Goal: Task Accomplishment & Management: Complete application form

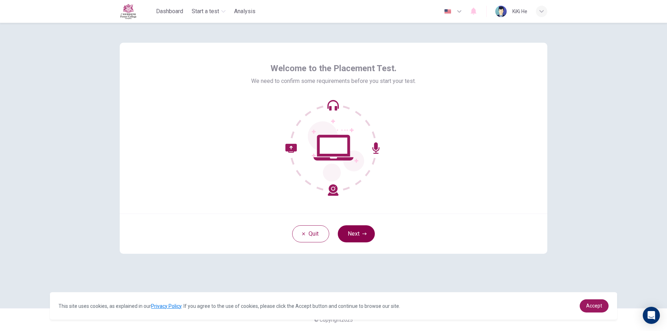
click at [345, 231] on button "Next" at bounding box center [356, 234] width 37 height 17
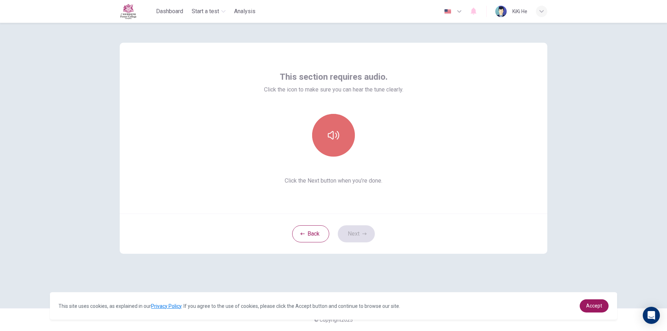
click at [337, 135] on icon "button" at bounding box center [333, 135] width 11 height 11
click at [349, 134] on button "button" at bounding box center [333, 135] width 43 height 43
click at [364, 232] on button "Next" at bounding box center [356, 234] width 37 height 17
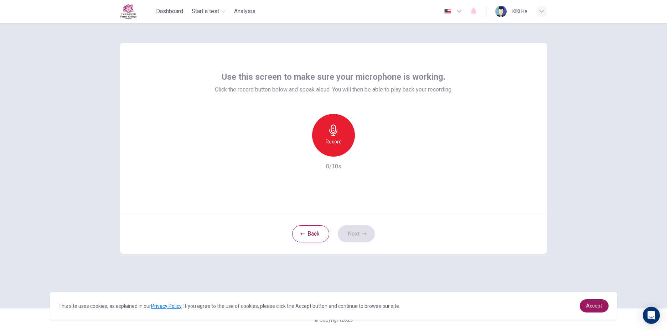
click at [331, 140] on h6 "Record" at bounding box center [334, 142] width 16 height 9
click at [343, 138] on div "Stop" at bounding box center [333, 135] width 43 height 43
click at [365, 149] on icon "button" at bounding box center [366, 151] width 3 height 4
click at [365, 233] on icon "button" at bounding box center [364, 234] width 4 height 4
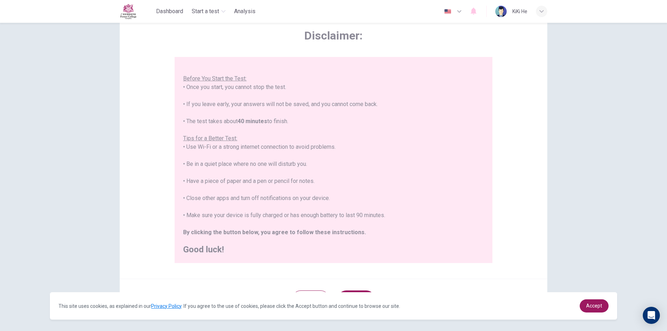
scroll to position [65, 0]
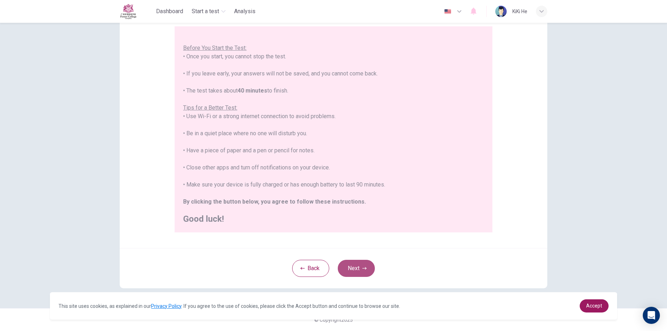
click at [369, 262] on button "Next" at bounding box center [356, 268] width 37 height 17
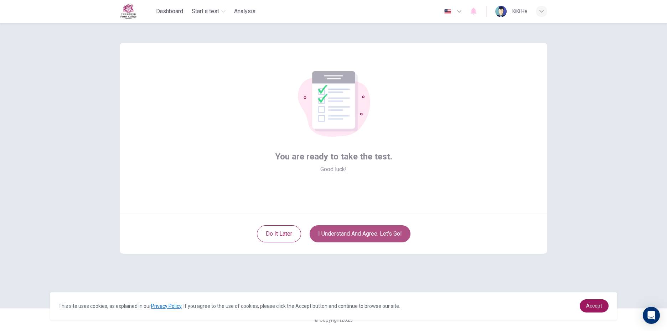
click at [390, 235] on button "I understand and agree. Let’s go!" at bounding box center [360, 234] width 101 height 17
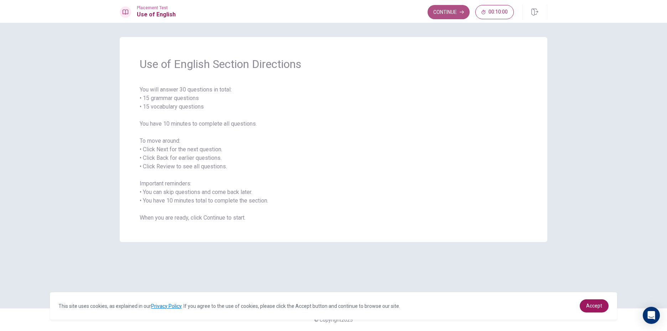
click at [449, 8] on button "Continue" at bounding box center [449, 12] width 42 height 14
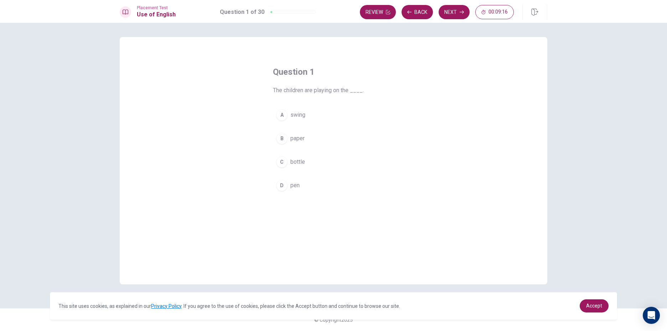
click at [480, 175] on div "Question 1 The children are playing on the ____. A swing B paper C bottle D pen" at bounding box center [334, 161] width 428 height 248
click at [306, 138] on button "B paper" at bounding box center [333, 139] width 121 height 18
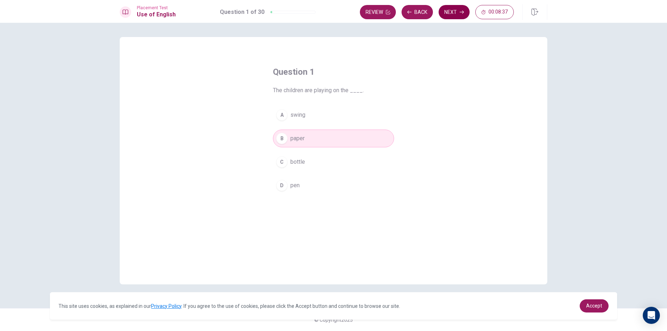
click at [456, 9] on button "Next" at bounding box center [454, 12] width 31 height 14
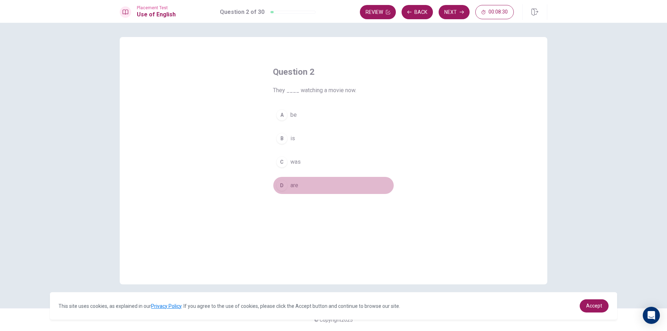
click at [309, 184] on button "D are" at bounding box center [333, 186] width 121 height 18
click at [450, 10] on button "Next" at bounding box center [454, 12] width 31 height 14
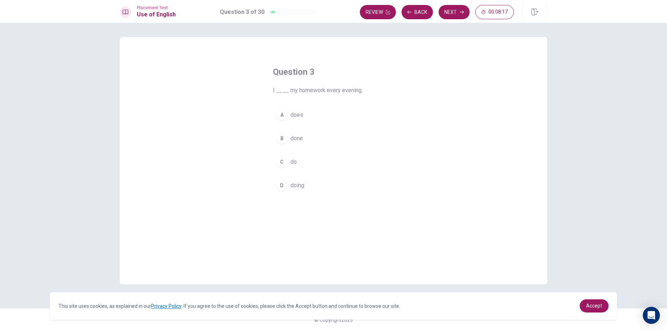
click at [311, 158] on button "C do" at bounding box center [333, 162] width 121 height 18
click at [457, 9] on button "Next" at bounding box center [454, 12] width 31 height 14
click at [321, 163] on button "C tall" at bounding box center [333, 162] width 121 height 18
click at [452, 10] on button "Next" at bounding box center [454, 12] width 31 height 14
click at [315, 186] on button "D take" at bounding box center [333, 186] width 121 height 18
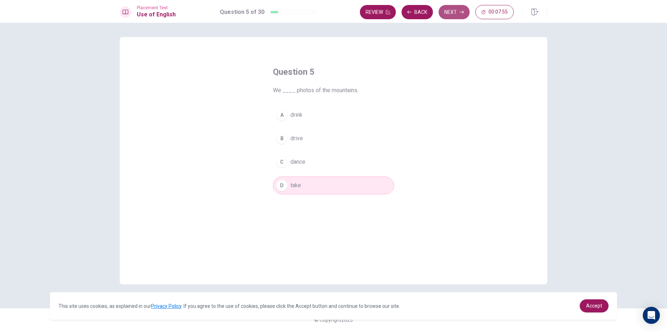
click at [448, 14] on button "Next" at bounding box center [454, 12] width 31 height 14
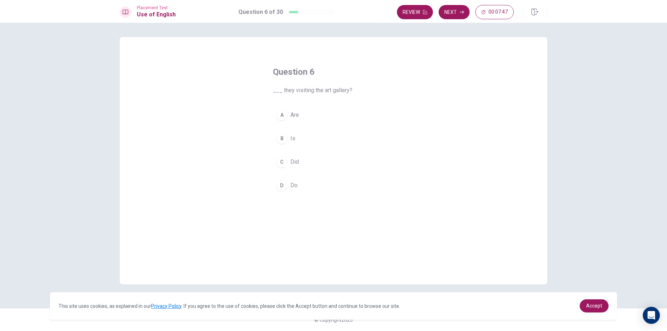
click at [314, 114] on button "A Are" at bounding box center [333, 115] width 121 height 18
click at [451, 15] on button "Next" at bounding box center [454, 12] width 31 height 14
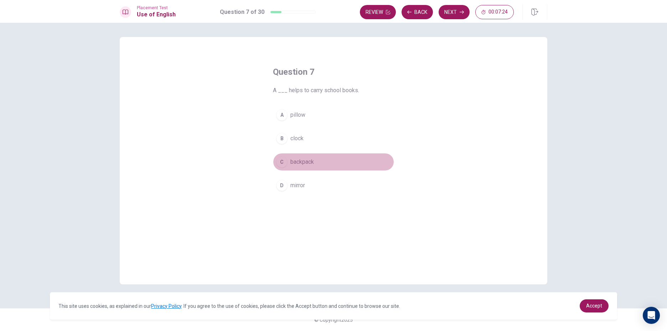
click at [310, 159] on span "backpack" at bounding box center [302, 162] width 24 height 9
click at [448, 14] on button "Next" at bounding box center [454, 12] width 31 height 14
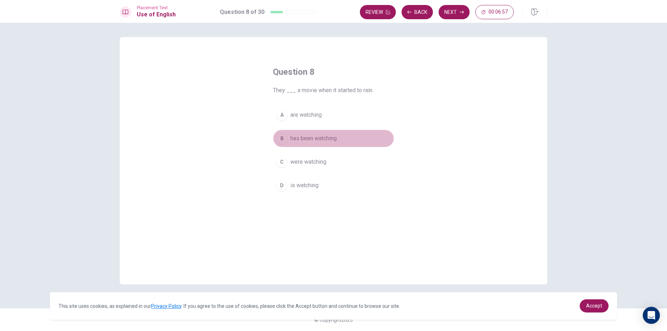
click at [315, 136] on span "has been watching" at bounding box center [313, 138] width 46 height 9
click at [462, 11] on icon "button" at bounding box center [462, 12] width 4 height 4
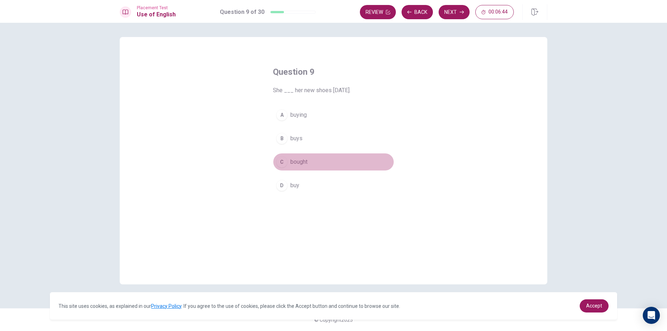
click at [309, 158] on button "C bought" at bounding box center [333, 162] width 121 height 18
click at [443, 7] on button "Next" at bounding box center [454, 12] width 31 height 14
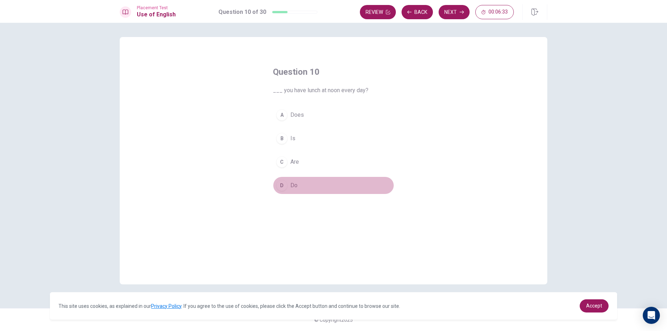
click at [302, 188] on button "D Do" at bounding box center [333, 186] width 121 height 18
click at [449, 15] on button "Next" at bounding box center [454, 12] width 31 height 14
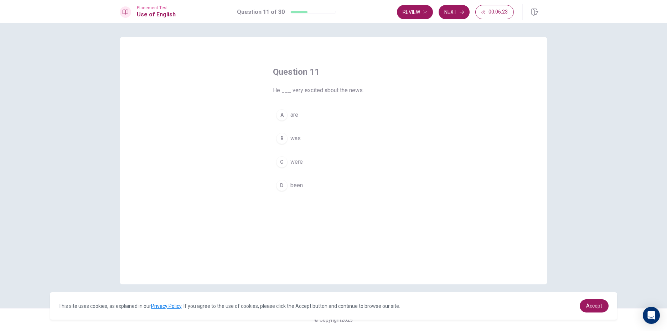
click at [313, 136] on button "B was" at bounding box center [333, 139] width 121 height 18
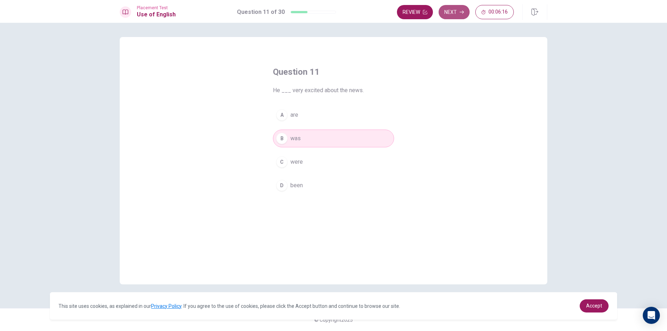
click at [457, 9] on button "Next" at bounding box center [454, 12] width 31 height 14
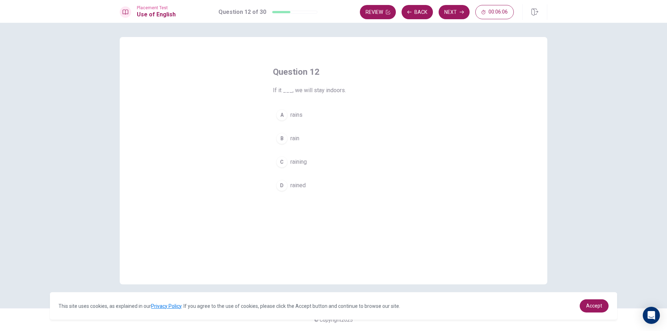
click at [306, 136] on button "B rain" at bounding box center [333, 139] width 121 height 18
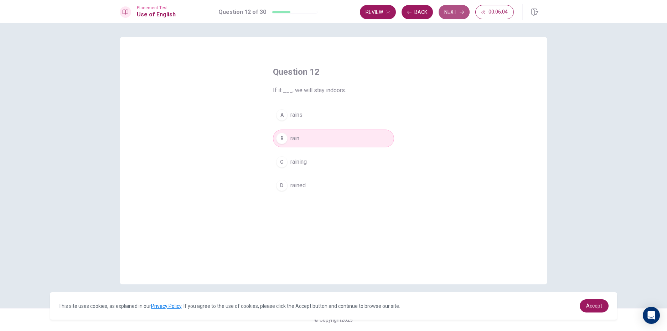
click at [451, 14] on button "Next" at bounding box center [454, 12] width 31 height 14
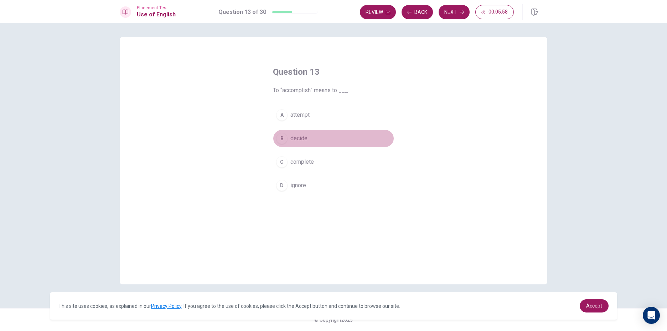
click at [315, 134] on button "B decide" at bounding box center [333, 139] width 121 height 18
click at [450, 15] on button "Next" at bounding box center [454, 12] width 31 height 14
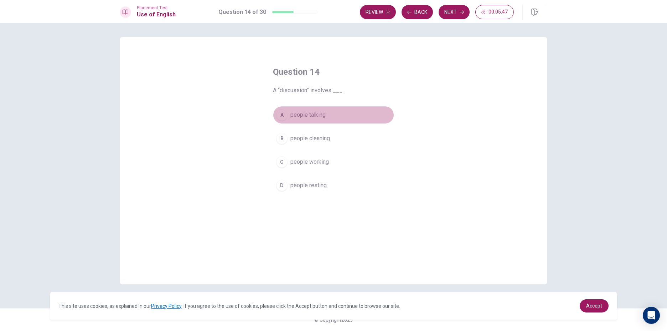
click at [320, 114] on span "people talking" at bounding box center [307, 115] width 35 height 9
click at [459, 11] on button "Next" at bounding box center [454, 12] width 31 height 14
click at [297, 113] on span "Have" at bounding box center [296, 115] width 13 height 9
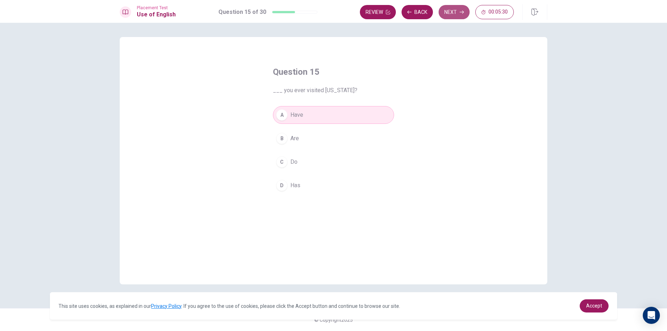
click at [458, 13] on button "Next" at bounding box center [454, 12] width 31 height 14
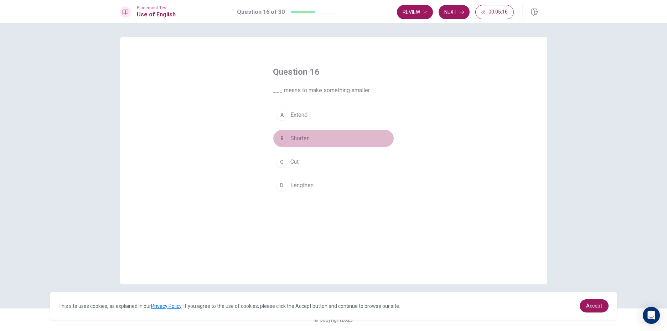
click at [329, 137] on button "B Shorten" at bounding box center [333, 139] width 121 height 18
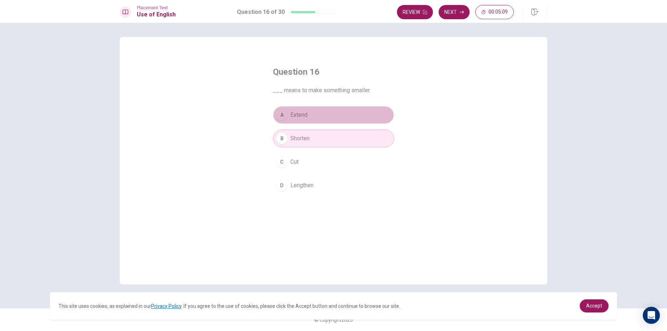
click at [318, 115] on button "A Extend" at bounding box center [333, 115] width 121 height 18
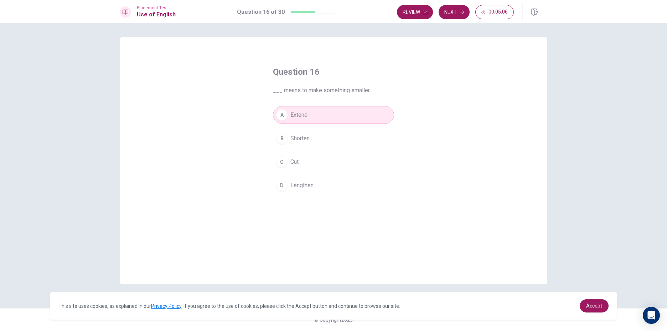
click at [336, 137] on button "B Shorten" at bounding box center [333, 139] width 121 height 18
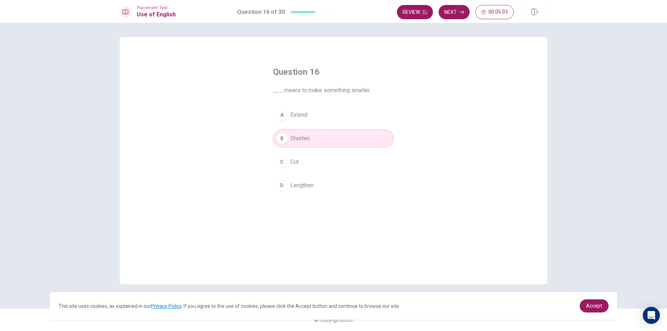
click at [404, 113] on div "Question 16 ___ means to make something smaller. A Extend B Shorten C Cut D Len…" at bounding box center [334, 130] width 150 height 151
click at [356, 116] on button "A Extend" at bounding box center [333, 115] width 121 height 18
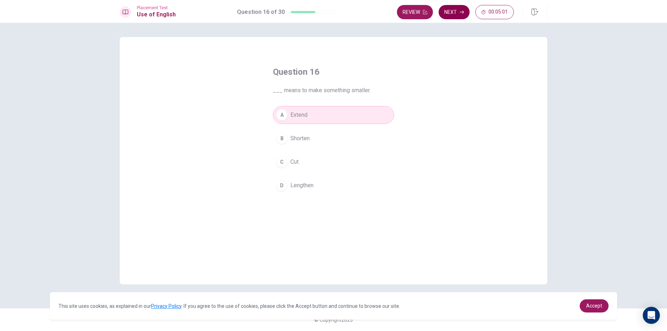
click at [458, 12] on button "Next" at bounding box center [454, 12] width 31 height 14
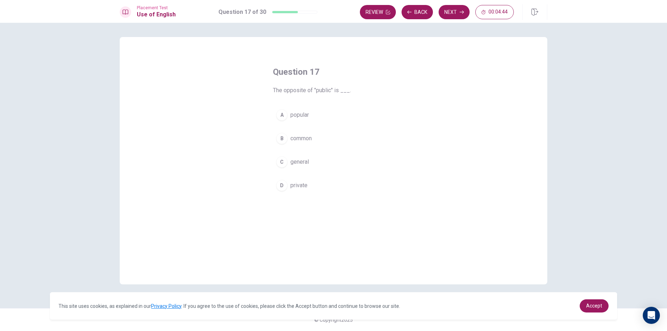
click at [319, 139] on button "B common" at bounding box center [333, 139] width 121 height 18
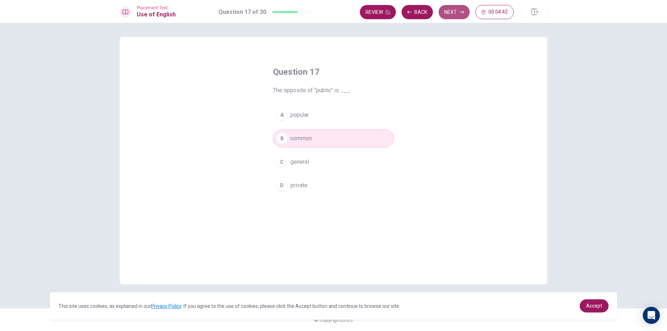
click at [455, 14] on button "Next" at bounding box center [454, 12] width 31 height 14
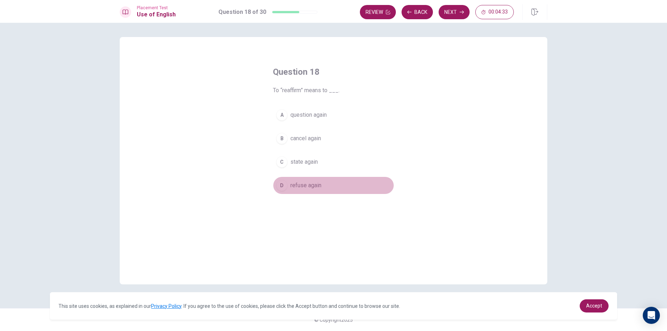
click at [321, 182] on span "refuse again" at bounding box center [305, 185] width 31 height 9
click at [462, 8] on button "Next" at bounding box center [454, 12] width 31 height 14
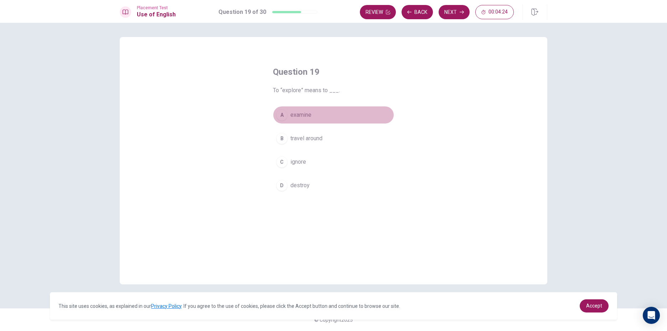
click at [307, 117] on span "examine" at bounding box center [300, 115] width 21 height 9
click at [457, 12] on button "Next" at bounding box center [454, 12] width 31 height 14
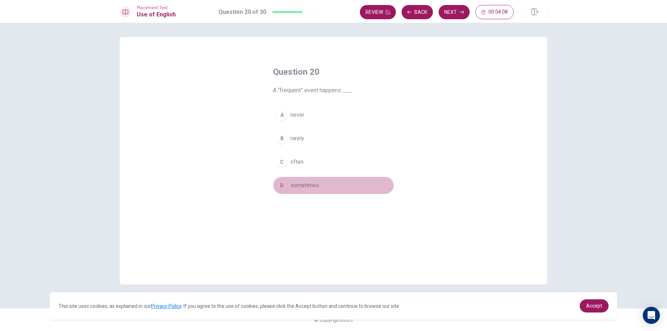
click at [299, 186] on span "sometimes" at bounding box center [304, 185] width 29 height 9
click at [444, 11] on button "Next" at bounding box center [454, 12] width 31 height 14
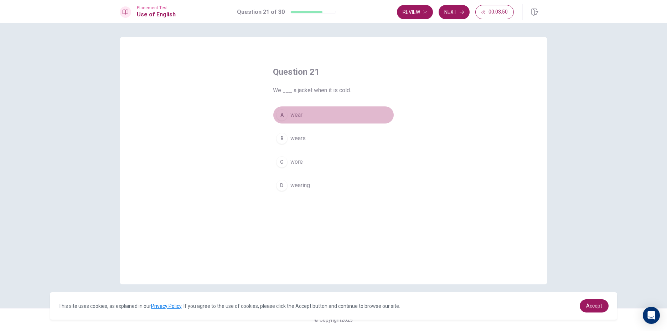
click at [304, 114] on button "A wear" at bounding box center [333, 115] width 121 height 18
click at [459, 14] on button "Next" at bounding box center [454, 12] width 31 height 14
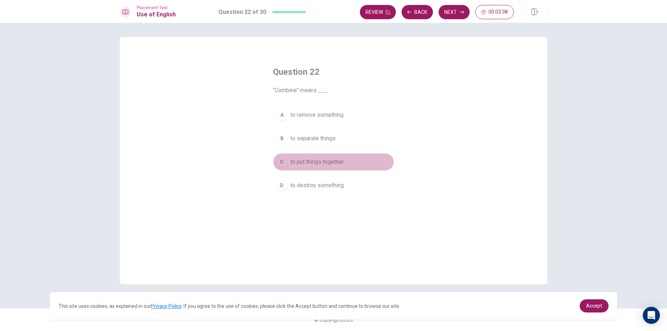
click at [322, 159] on span "to put things together" at bounding box center [316, 162] width 53 height 9
click at [464, 13] on button "Next" at bounding box center [454, 12] width 31 height 14
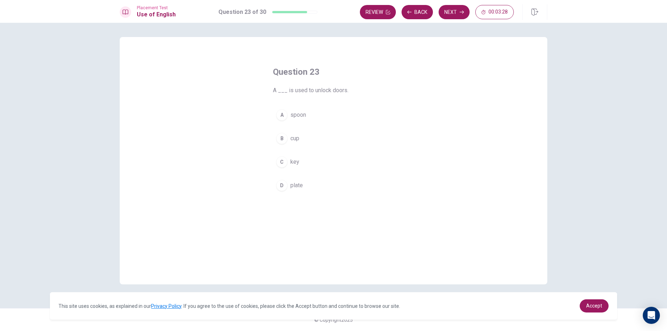
click at [306, 161] on button "C key" at bounding box center [333, 162] width 121 height 18
click at [443, 12] on button "Next" at bounding box center [454, 12] width 31 height 14
click at [416, 12] on button "Back" at bounding box center [417, 12] width 31 height 14
click at [462, 11] on icon "button" at bounding box center [462, 12] width 4 height 4
click at [314, 110] on button "A bought" at bounding box center [333, 115] width 121 height 18
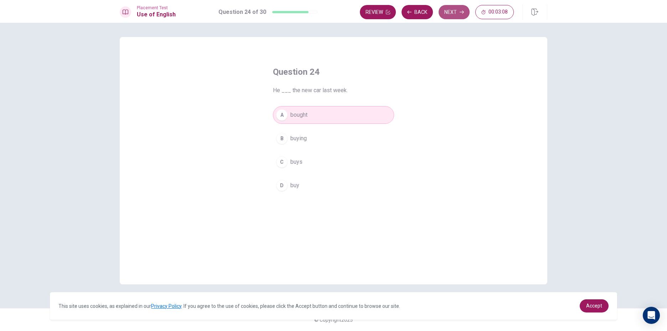
click at [457, 12] on button "Next" at bounding box center [454, 12] width 31 height 14
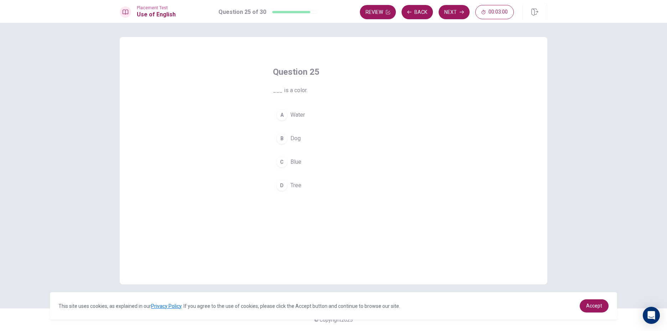
click at [310, 157] on button "C Blue" at bounding box center [333, 162] width 121 height 18
click at [454, 11] on button "Next" at bounding box center [454, 12] width 31 height 14
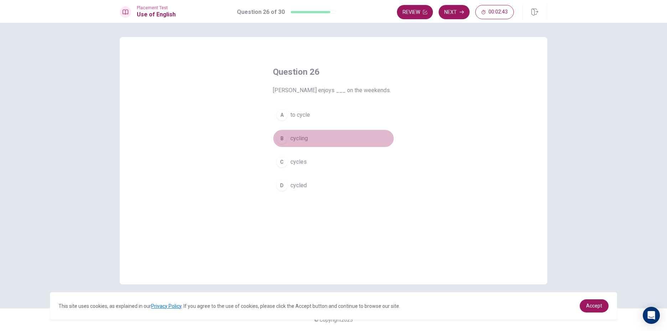
click at [312, 136] on button "B cycling" at bounding box center [333, 139] width 121 height 18
click at [458, 8] on button "Next" at bounding box center [454, 12] width 31 height 14
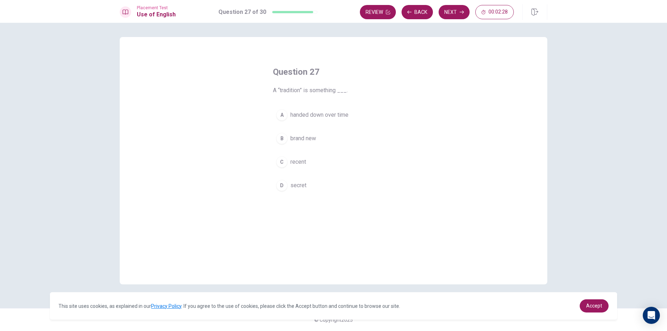
click at [343, 110] on button "A handed down over time" at bounding box center [333, 115] width 121 height 18
click at [444, 12] on button "Next" at bounding box center [454, 12] width 31 height 14
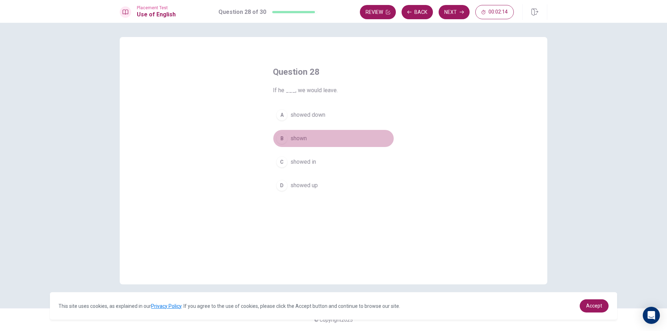
click at [305, 135] on span "shown" at bounding box center [298, 138] width 16 height 9
click at [446, 12] on button "Next" at bounding box center [454, 12] width 31 height 14
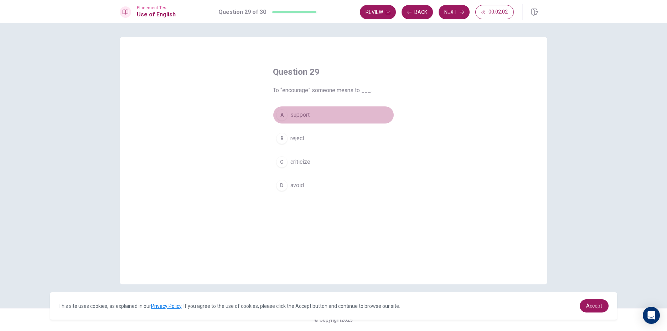
click at [311, 115] on button "A support" at bounding box center [333, 115] width 121 height 18
click at [459, 14] on button "Next" at bounding box center [454, 12] width 31 height 14
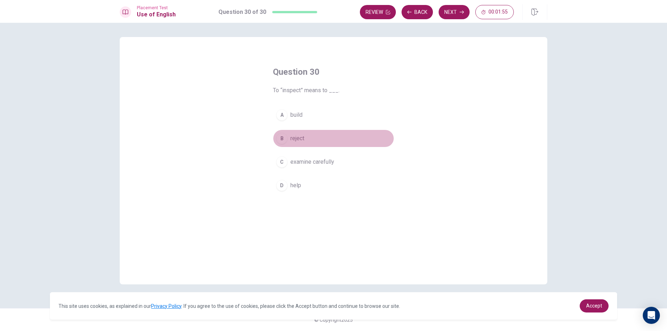
click at [313, 135] on button "B reject" at bounding box center [333, 139] width 121 height 18
click at [449, 11] on button "Next" at bounding box center [454, 12] width 31 height 14
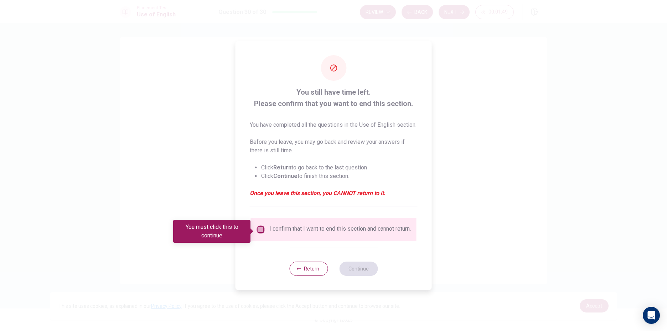
click at [260, 230] on input "You must click this to continue" at bounding box center [261, 230] width 9 height 9
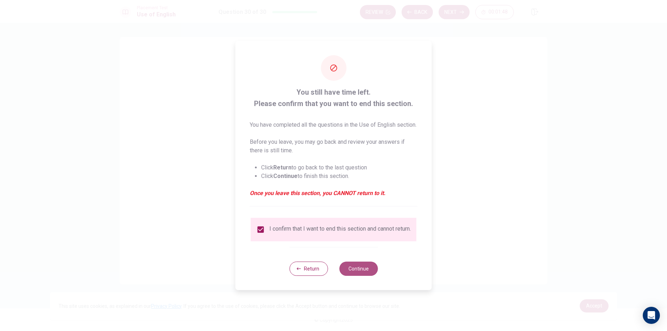
click at [347, 276] on button "Continue" at bounding box center [358, 269] width 38 height 14
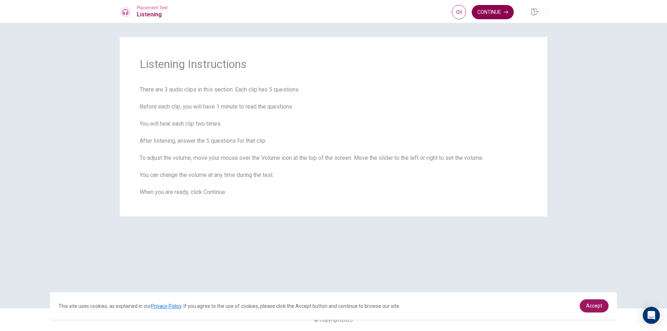
click at [496, 6] on button "Continue" at bounding box center [493, 12] width 42 height 14
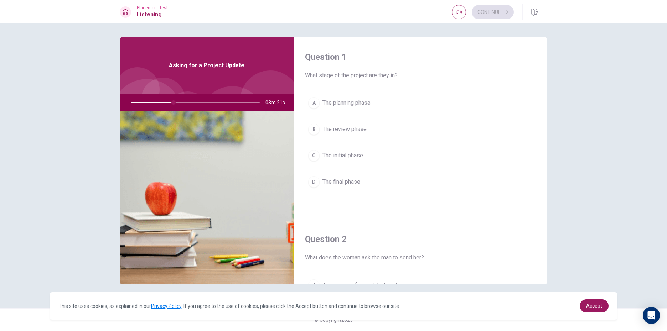
click at [351, 155] on span "The initial phase" at bounding box center [343, 155] width 41 height 9
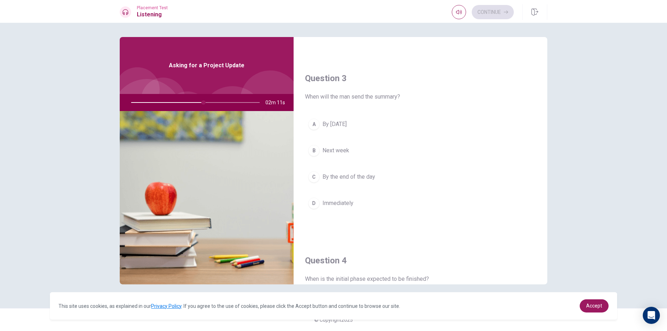
scroll to position [356, 0]
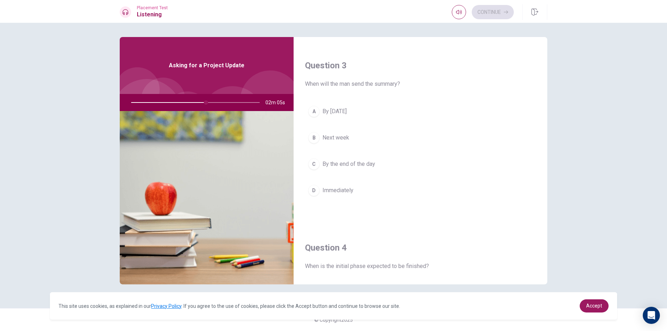
drag, startPoint x: 207, startPoint y: 101, endPoint x: 201, endPoint y: 104, distance: 6.5
click at [201, 104] on div at bounding box center [194, 102] width 143 height 17
drag, startPoint x: 205, startPoint y: 102, endPoint x: 196, endPoint y: 101, distance: 9.3
click at [196, 101] on div at bounding box center [194, 102] width 143 height 17
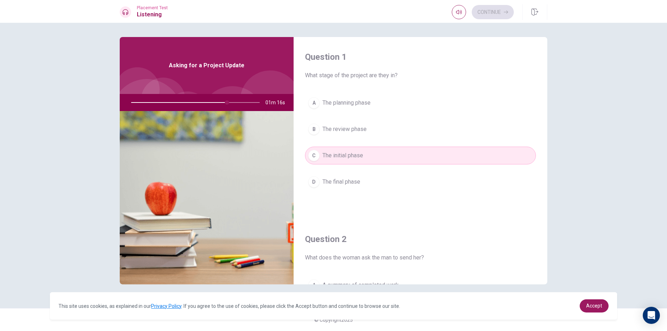
scroll to position [143, 0]
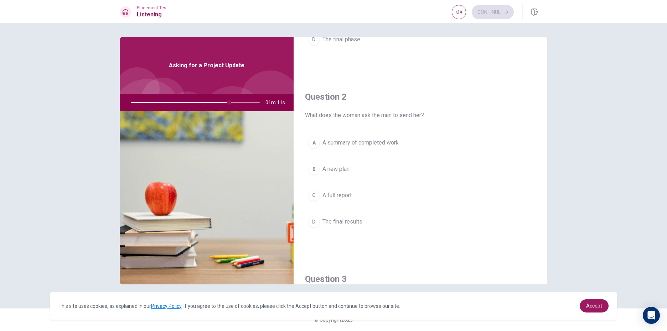
click at [348, 195] on span "A full report" at bounding box center [337, 195] width 29 height 9
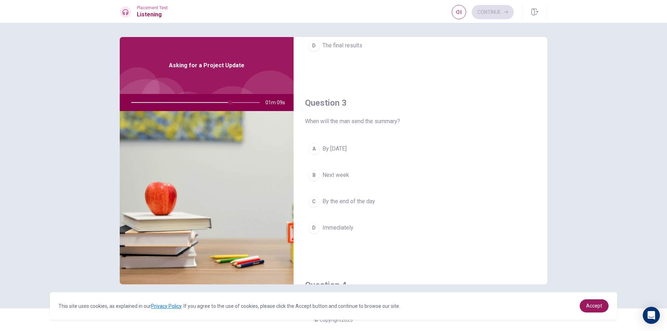
scroll to position [356, 0]
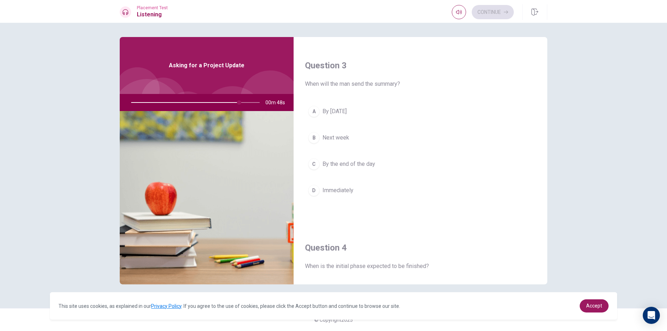
click at [361, 163] on span "By the end of the day" at bounding box center [349, 164] width 53 height 9
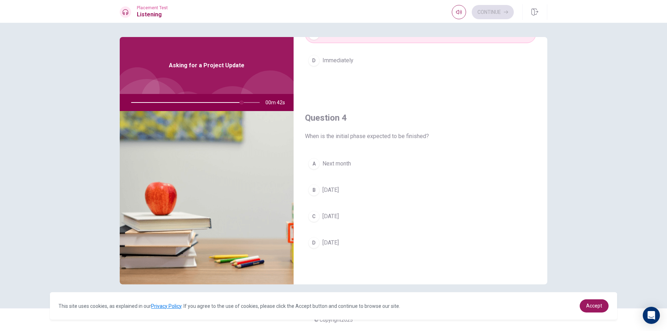
scroll to position [522, 0]
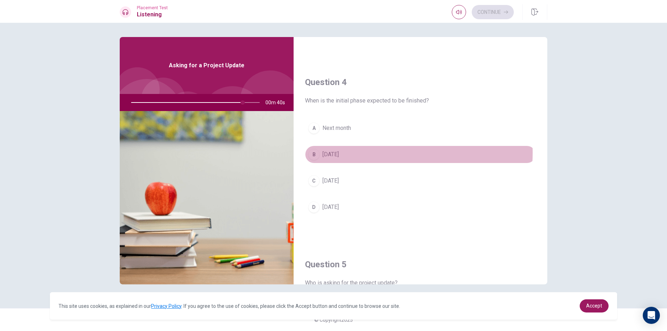
click at [360, 153] on button "B [DATE]" at bounding box center [420, 155] width 231 height 18
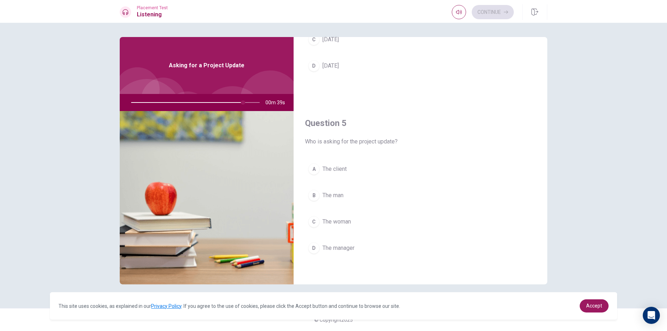
scroll to position [665, 0]
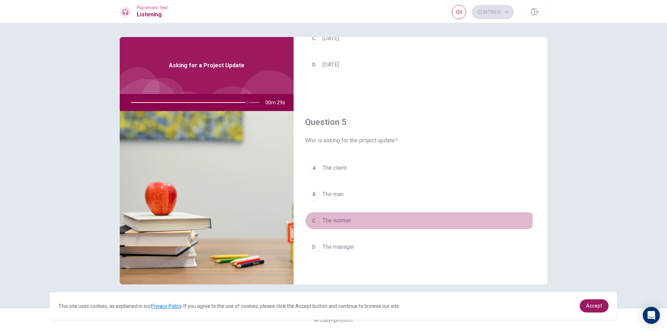
click at [346, 216] on button "C The woman" at bounding box center [420, 221] width 231 height 18
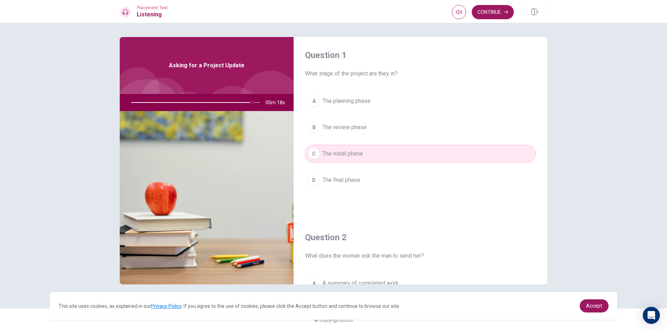
scroll to position [0, 0]
type input "0"
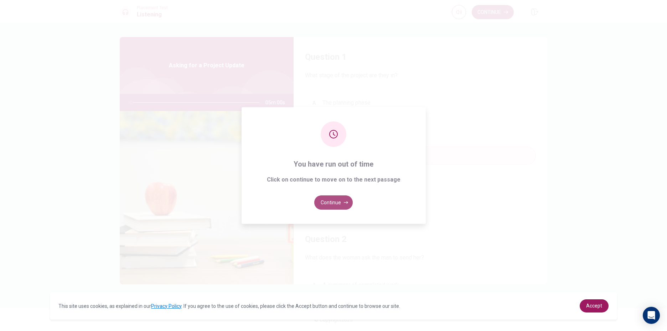
click at [336, 201] on button "Continue" at bounding box center [333, 203] width 38 height 14
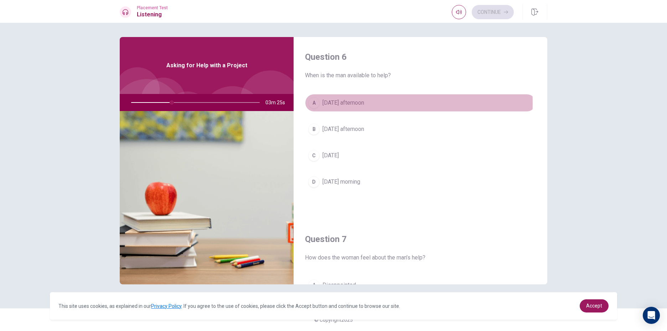
drag, startPoint x: 317, startPoint y: 103, endPoint x: 317, endPoint y: 135, distance: 32.1
click at [317, 106] on div "A" at bounding box center [313, 102] width 11 height 11
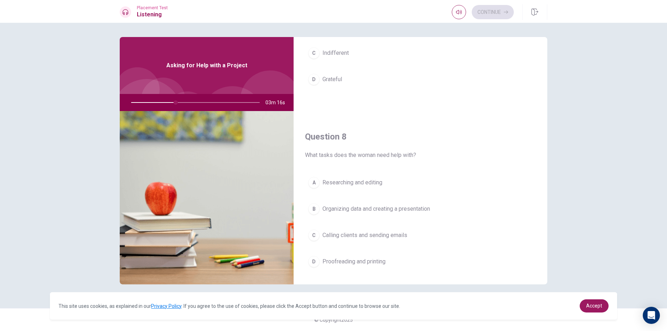
scroll to position [178, 0]
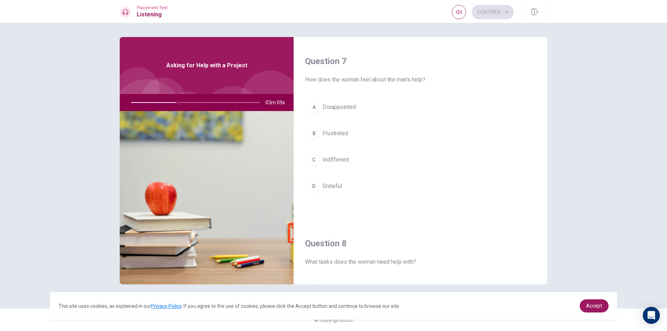
click at [344, 186] on button "D Grateful" at bounding box center [420, 186] width 231 height 18
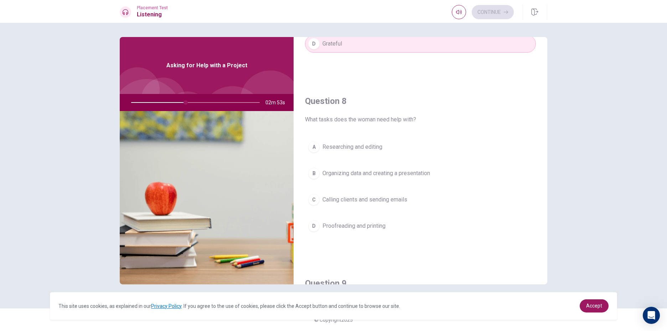
scroll to position [356, 0]
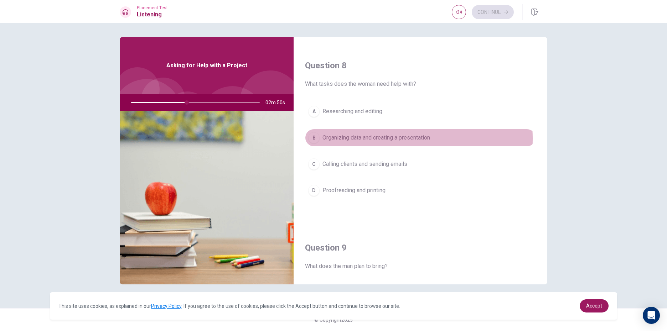
drag, startPoint x: 377, startPoint y: 139, endPoint x: 336, endPoint y: 227, distance: 97.7
click at [374, 146] on button "B Organizing data and creating a presentation" at bounding box center [420, 138] width 231 height 18
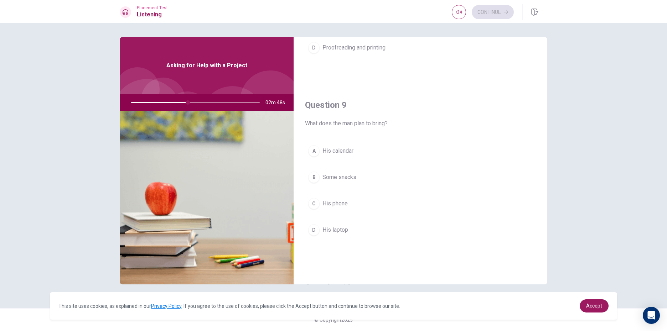
scroll to position [499, 0]
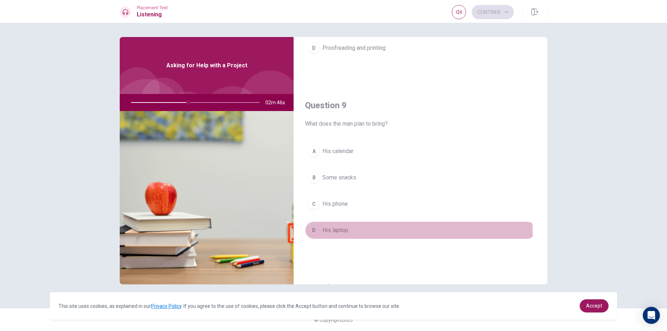
click at [350, 233] on button "D His laptop" at bounding box center [420, 231] width 231 height 18
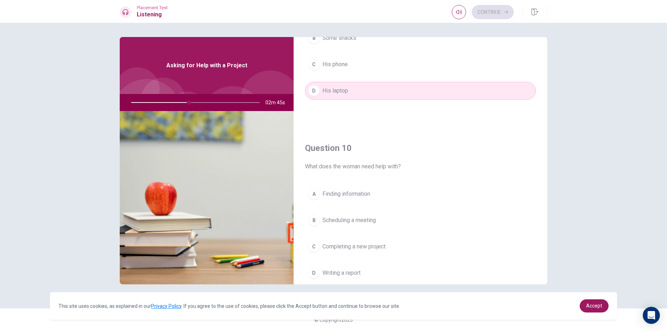
scroll to position [665, 0]
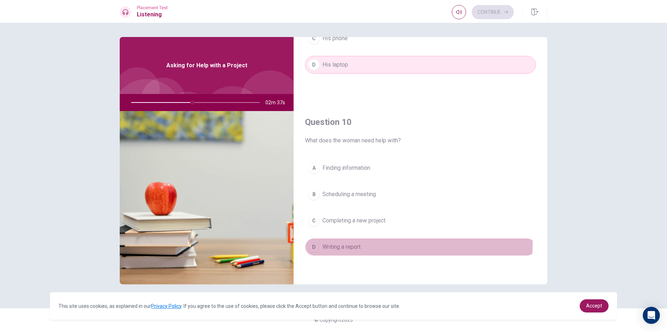
click at [372, 244] on button "D Writing a report" at bounding box center [420, 247] width 231 height 18
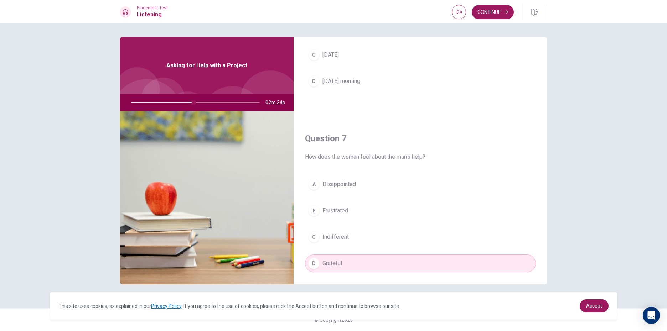
scroll to position [0, 0]
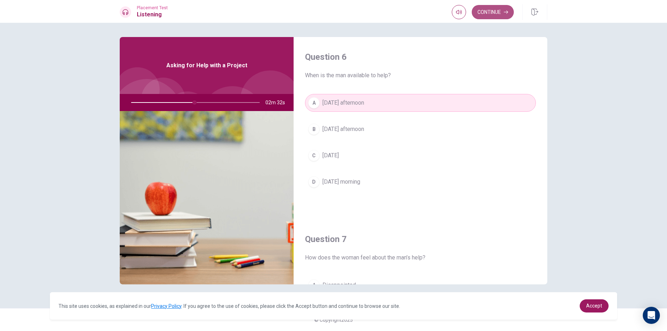
click at [504, 11] on icon "button" at bounding box center [506, 12] width 4 height 4
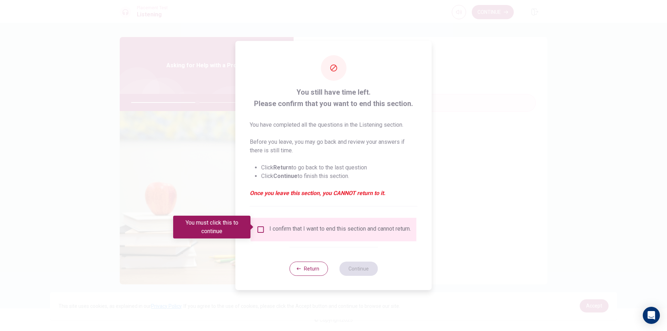
click at [203, 178] on div at bounding box center [333, 165] width 667 height 331
click at [297, 271] on button "Return" at bounding box center [308, 269] width 38 height 14
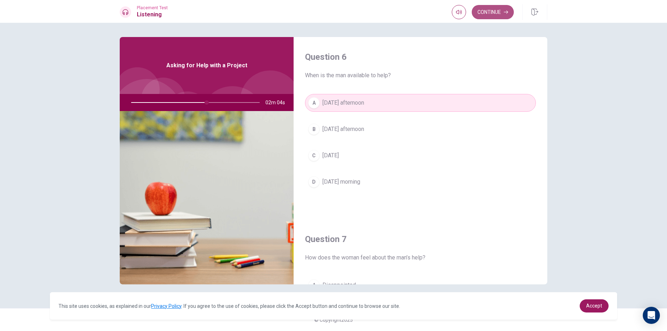
click at [496, 13] on button "Continue" at bounding box center [493, 12] width 42 height 14
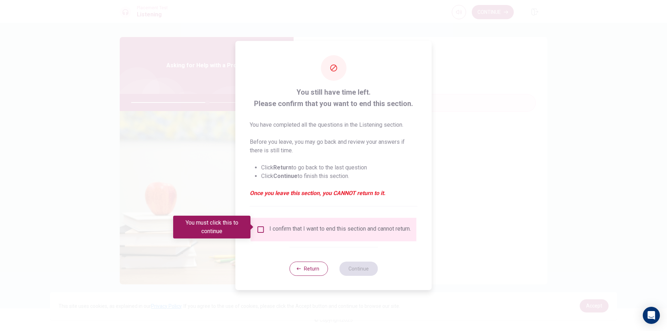
drag, startPoint x: 258, startPoint y: 227, endPoint x: 348, endPoint y: 331, distance: 137.2
click at [264, 234] on div "I confirm that I want to end this section and cannot return." at bounding box center [334, 230] width 154 height 9
click at [262, 227] on input "You must click this to continue" at bounding box center [261, 230] width 9 height 9
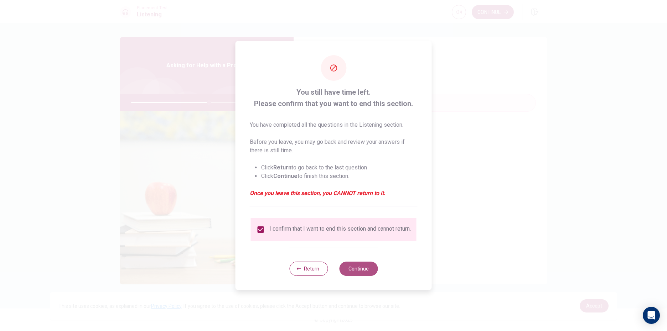
click at [364, 273] on button "Continue" at bounding box center [358, 269] width 38 height 14
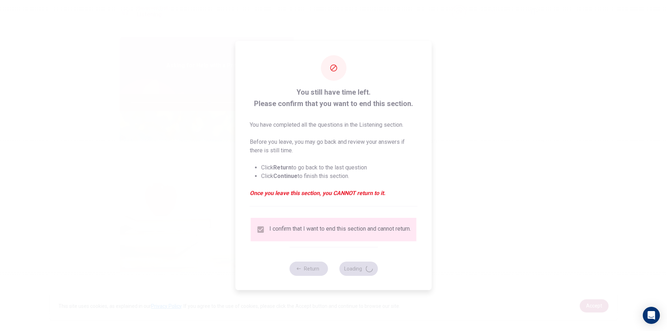
type input "61"
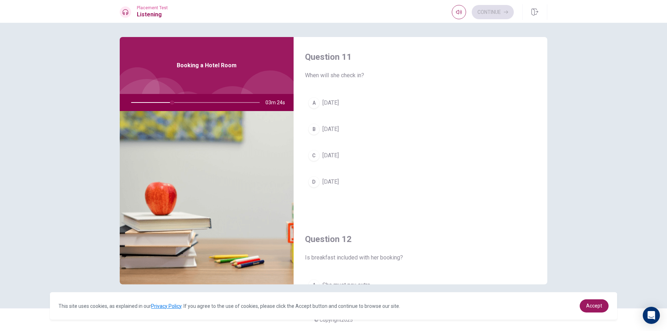
click at [341, 154] on button "C [DATE]" at bounding box center [420, 156] width 231 height 18
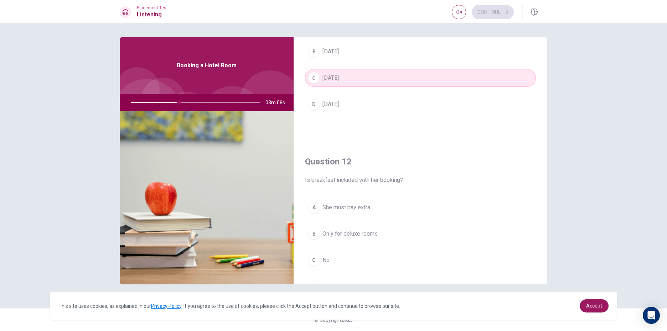
scroll to position [143, 0]
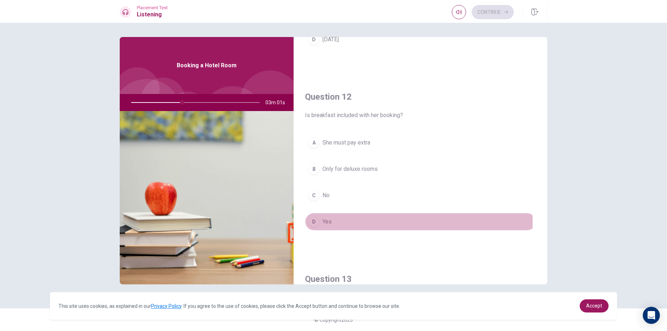
click at [325, 224] on span "Yes" at bounding box center [327, 222] width 9 height 9
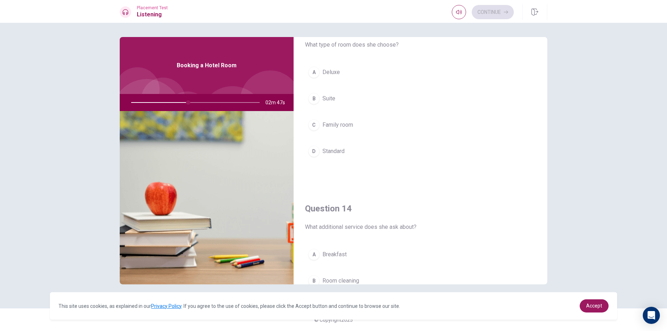
scroll to position [356, 0]
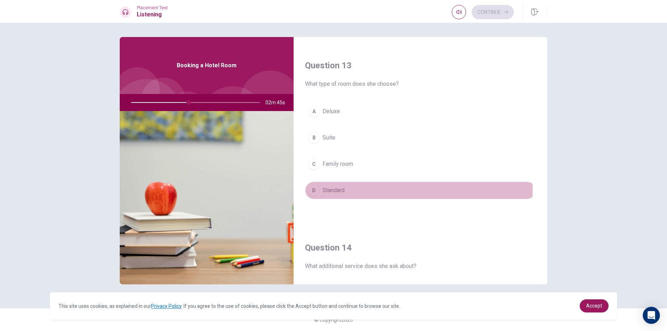
drag, startPoint x: 344, startPoint y: 190, endPoint x: 348, endPoint y: 196, distance: 6.9
click at [347, 196] on button "D Standard" at bounding box center [420, 191] width 231 height 18
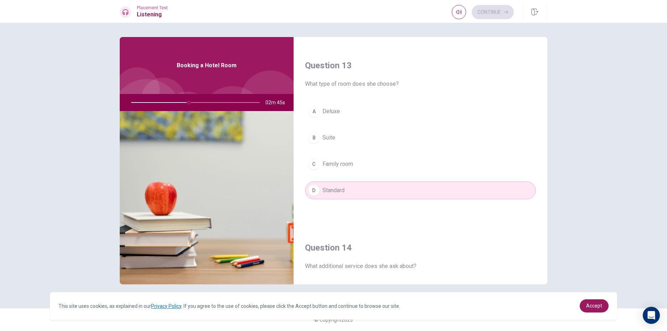
scroll to position [570, 0]
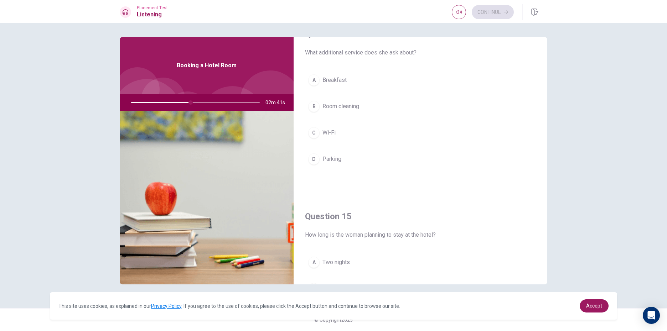
click at [357, 81] on button "A Breakfast" at bounding box center [420, 80] width 231 height 18
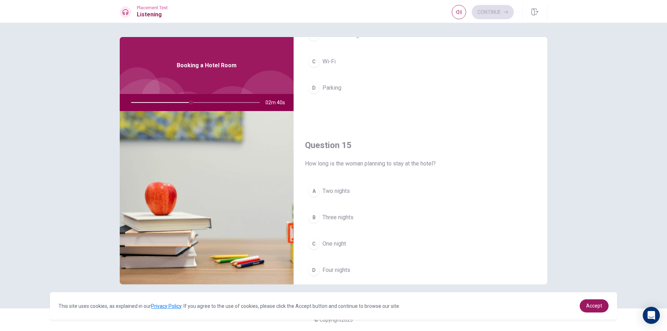
scroll to position [665, 0]
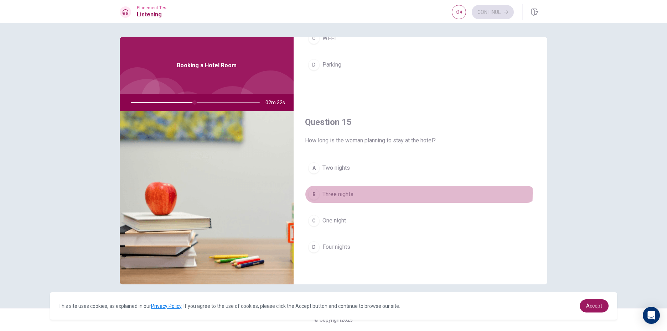
click at [355, 193] on button "B Three nights" at bounding box center [420, 195] width 231 height 18
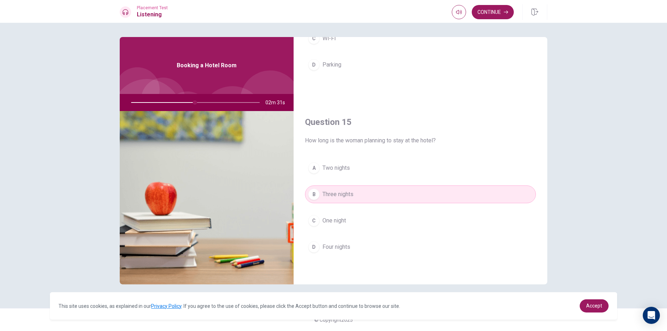
scroll to position [522, 0]
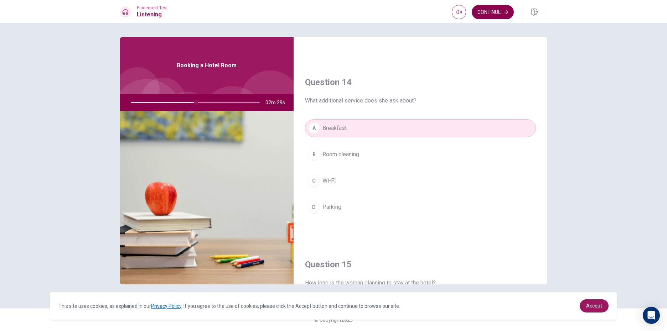
click at [498, 15] on button "Continue" at bounding box center [493, 12] width 42 height 14
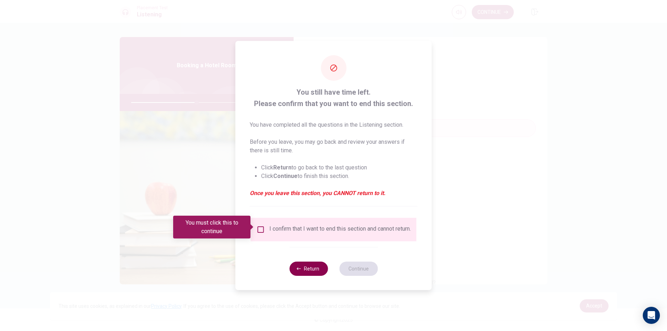
drag, startPoint x: 259, startPoint y: 226, endPoint x: 302, endPoint y: 268, distance: 59.7
click at [302, 268] on div "You still have time left. Please confirm that you want to end this section. You…" at bounding box center [334, 165] width 196 height 249
drag, startPoint x: 259, startPoint y: 227, endPoint x: 293, endPoint y: 257, distance: 45.2
click at [260, 229] on input "You must click this to continue" at bounding box center [261, 230] width 9 height 9
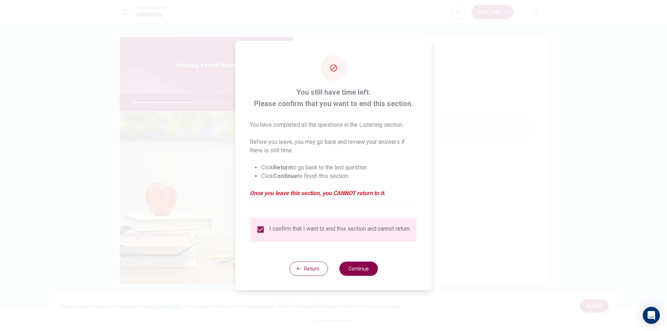
click at [371, 272] on button "Continue" at bounding box center [358, 269] width 38 height 14
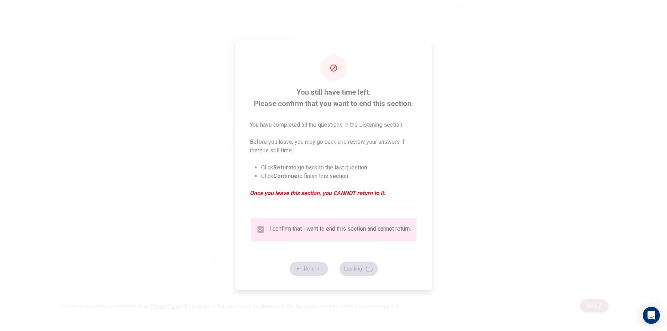
type input "53"
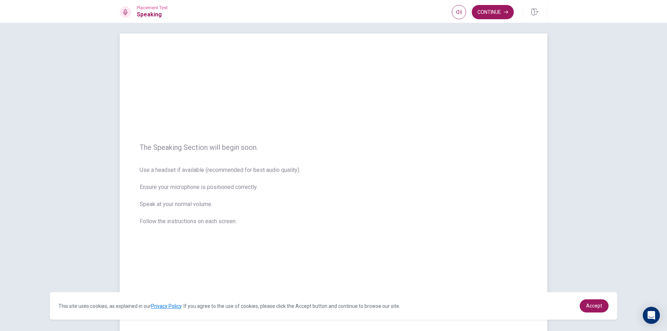
scroll to position [0, 0]
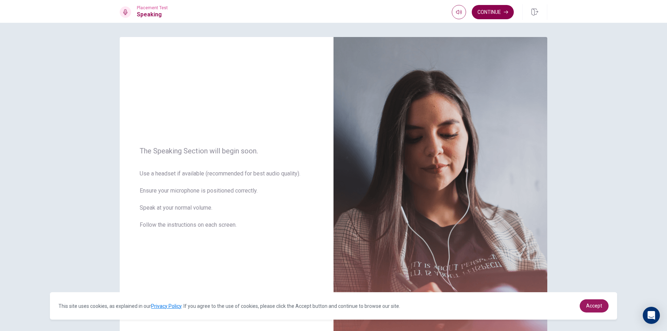
click at [496, 11] on button "Continue" at bounding box center [493, 12] width 42 height 14
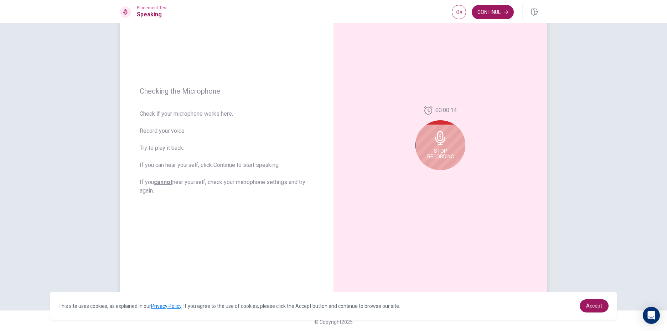
scroll to position [53, 0]
click at [444, 148] on span "Stop Recording" at bounding box center [440, 151] width 27 height 11
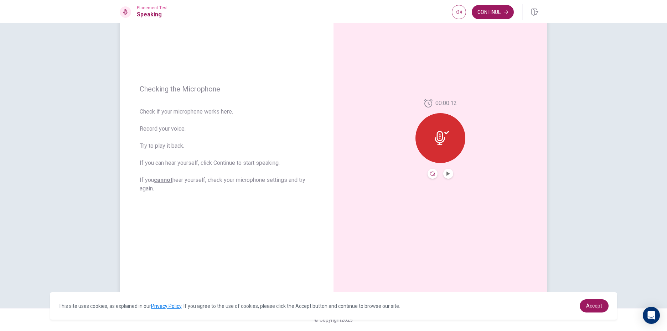
click at [432, 174] on icon "Record Again" at bounding box center [433, 174] width 4 height 4
click at [441, 148] on span "Stop Recording" at bounding box center [440, 151] width 27 height 11
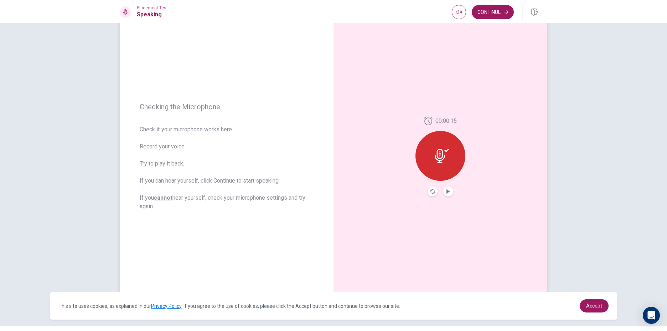
scroll to position [0, 0]
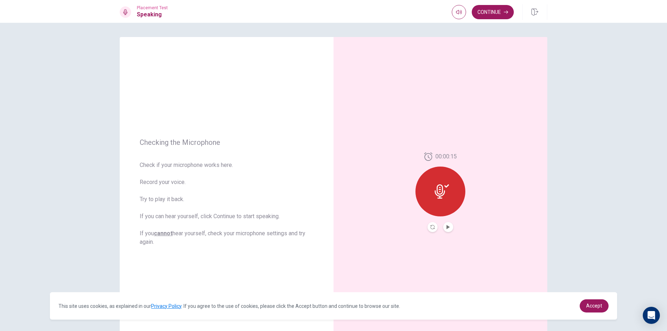
click at [432, 225] on button "Record Again" at bounding box center [433, 227] width 10 height 10
click at [432, 225] on div "00:00:15 Stop Recording" at bounding box center [441, 193] width 50 height 70
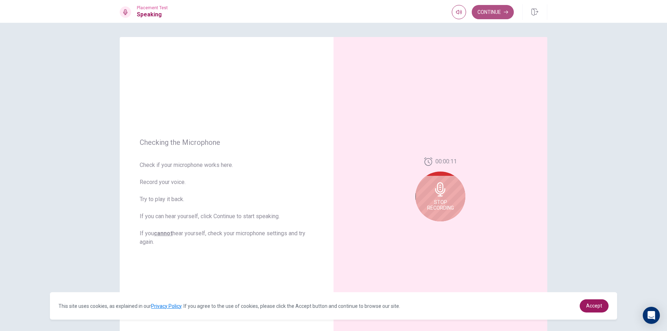
click at [490, 7] on button "Continue" at bounding box center [493, 12] width 42 height 14
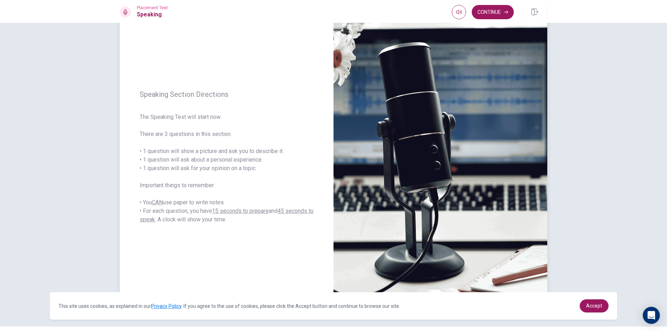
scroll to position [18, 0]
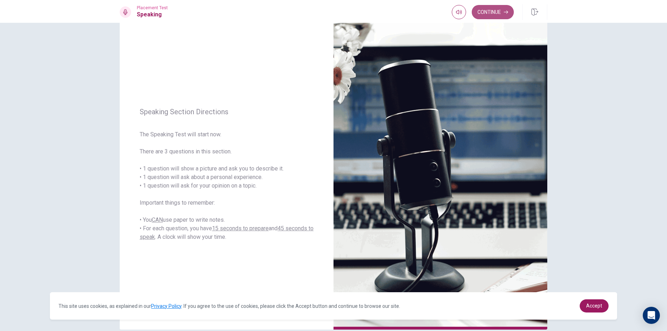
click at [498, 13] on button "Continue" at bounding box center [493, 12] width 42 height 14
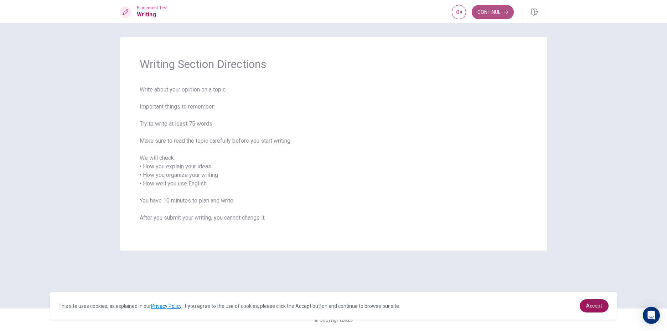
click at [493, 6] on button "Continue" at bounding box center [493, 12] width 42 height 14
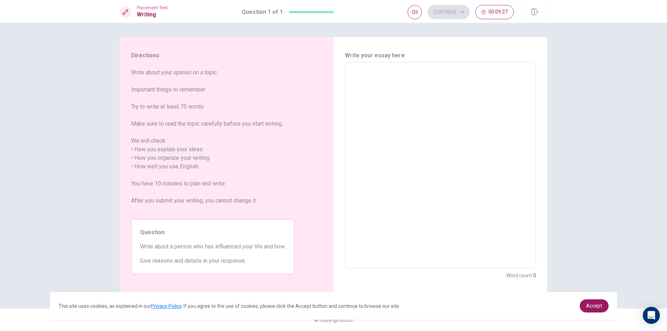
click at [354, 71] on textarea at bounding box center [440, 165] width 181 height 195
type textarea "i"
type textarea "x"
type textarea "in"
type textarea "x"
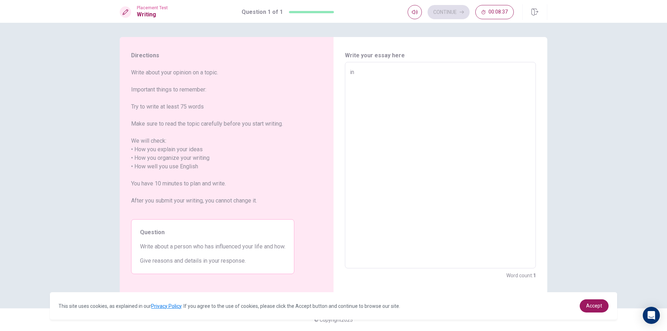
type textarea "in"
type textarea "x"
type textarea "in m"
type textarea "x"
type textarea "in my"
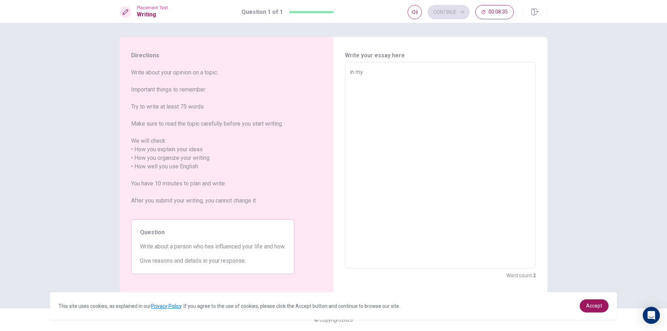
type textarea "x"
type textarea "in my"
type textarea "x"
type textarea "in my o"
type textarea "x"
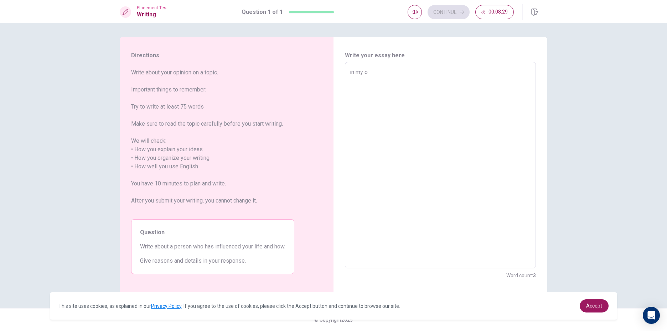
type textarea "in my op"
type textarea "x"
type textarea "in my opi"
type textarea "x"
type textarea "in my opin"
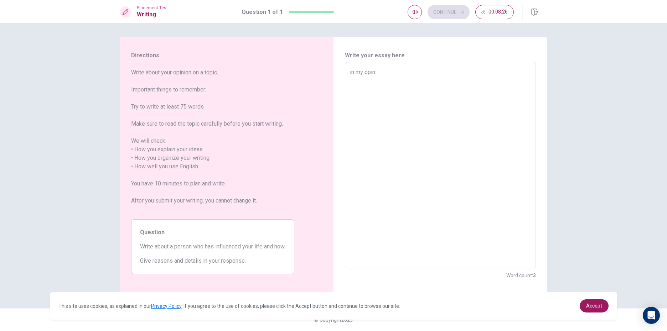
type textarea "x"
type textarea "in my opini"
type textarea "x"
type textarea "in my opinio"
type textarea "x"
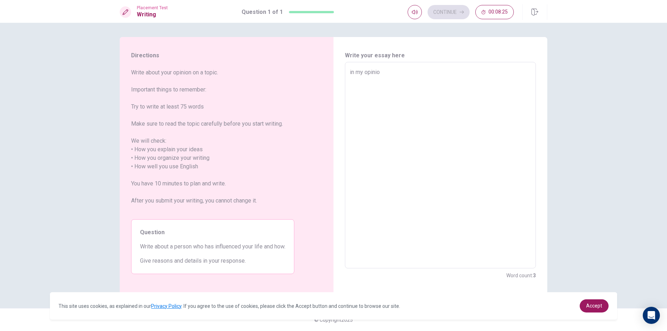
type textarea "in my opinion"
type textarea "x"
type textarea "in my opinion,"
type textarea "x"
type textarea "in my opinion,m"
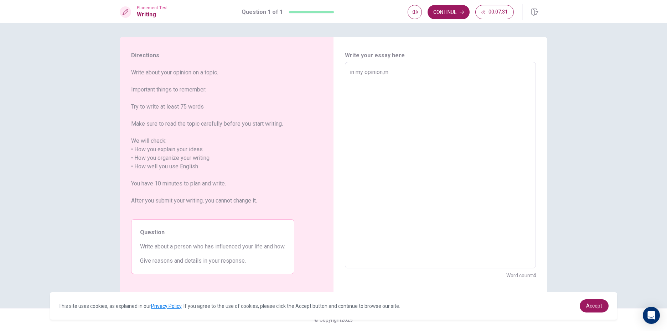
type textarea "x"
type textarea "in my opinion,my"
type textarea "x"
type textarea "in my opinion,my"
type textarea "x"
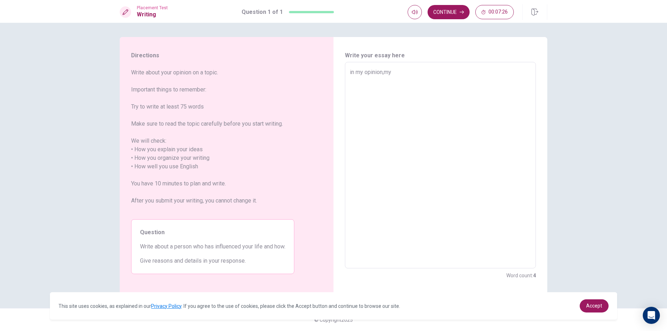
type textarea "in my opinion,my f"
type textarea "x"
type textarea "in my opinion,my fa"
type textarea "x"
type textarea "in my opinion,my fat"
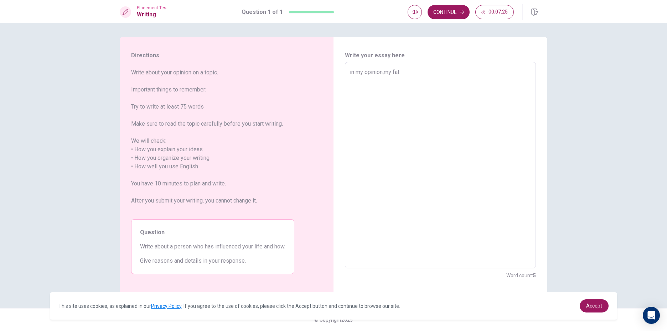
type textarea "x"
type textarea "in my opinion,my fath"
type textarea "x"
type textarea "in my opinion,my fathe"
type textarea "x"
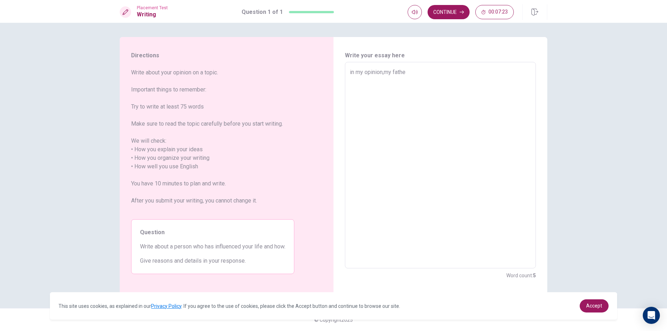
type textarea "in my opinion,my father"
type textarea "x"
type textarea "in my opinion,my father"
type textarea "x"
type textarea "in my opinion,my father m"
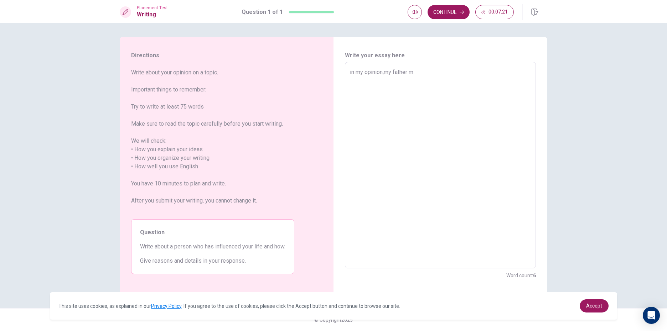
type textarea "x"
type textarea "in my opinion,my father [PERSON_NAME]"
type textarea "x"
type textarea "in my opinion,my father m"
type textarea "x"
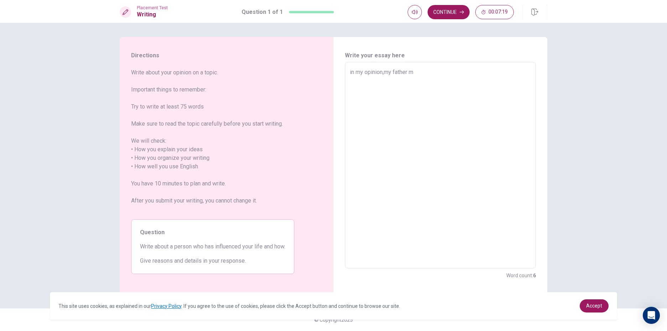
type textarea "in my opinion,my father my"
type textarea "x"
type textarea "in my opinion,my father my"
type textarea "x"
type textarea "in my opinion,my father my m"
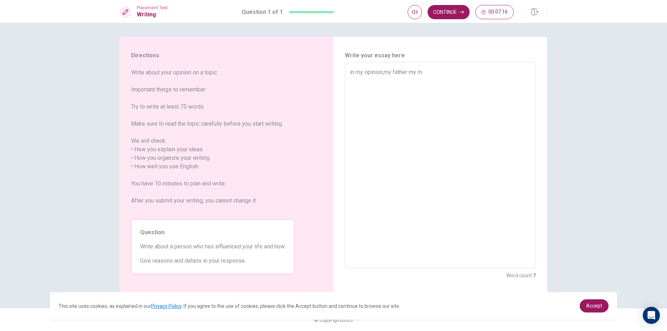
type textarea "x"
type textarea "in my opinion,my father my mo"
type textarea "x"
type textarea "in my opinion,my father my mot"
type textarea "x"
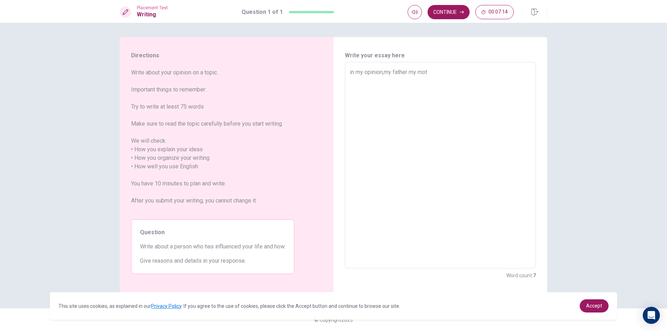
type textarea "in my opinion,my father my moth"
type textarea "x"
type textarea "in my opinion,my father my mothe"
type textarea "x"
type textarea "in my opinion,my father my mother"
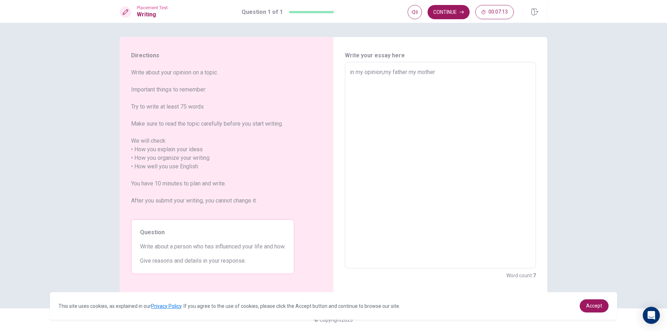
type textarea "x"
type textarea "in my opinion,my father my mother"
type textarea "x"
type textarea "in my opinion,my father my mother m"
type textarea "x"
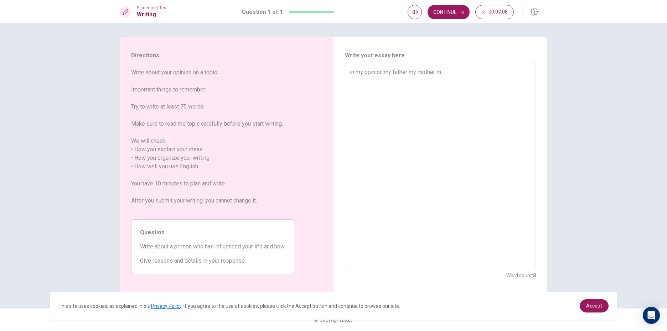
type textarea "in my opinion,my father my mother my"
type textarea "x"
type textarea "in my opinion,my father my mother my"
type textarea "x"
type textarea "in my opinion,my father my mother my f"
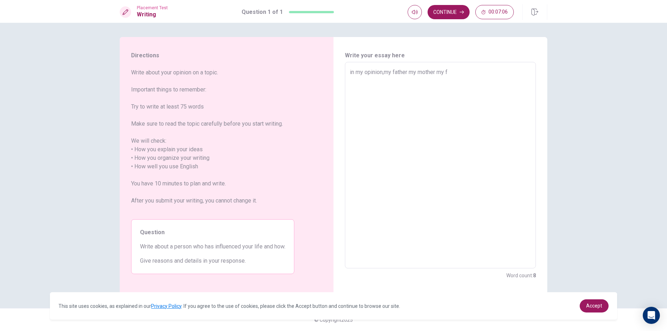
type textarea "x"
type textarea "in my opinion,my father my mother my fr"
type textarea "x"
type textarea "in my opinion,my father my mother my fri"
type textarea "x"
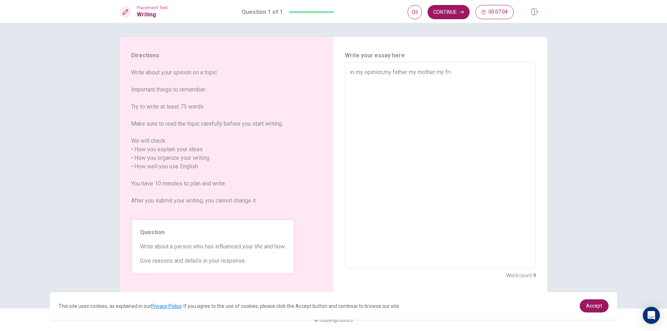
type textarea "in my opinion,my father my mother my frie"
type textarea "x"
type textarea "in my opinion,my father my mother my [PERSON_NAME]"
type textarea "x"
type textarea "in my opinion,my father my mother my friend"
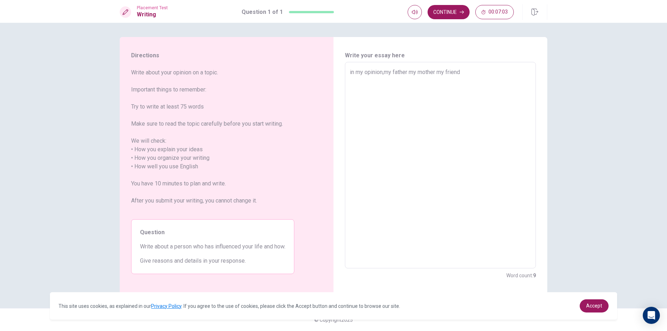
type textarea "x"
type textarea "in my opinion,my father my mother my friends"
type textarea "x"
type textarea "in my opinion,my father my mother my friends"
type textarea "x"
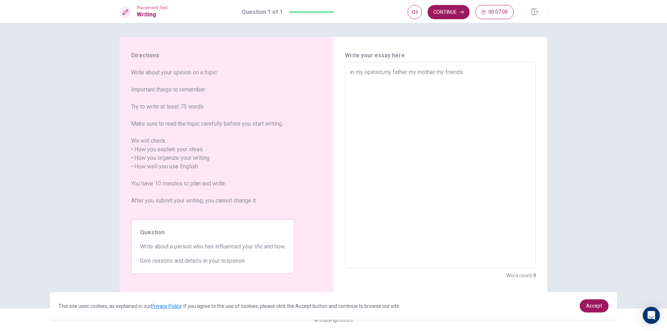
type textarea "in my opinion,my father my mother my friends a"
type textarea "x"
type textarea "in my opinion,my father my mother my friends an"
type textarea "x"
type textarea "in my opinion,my father my mother my friends and"
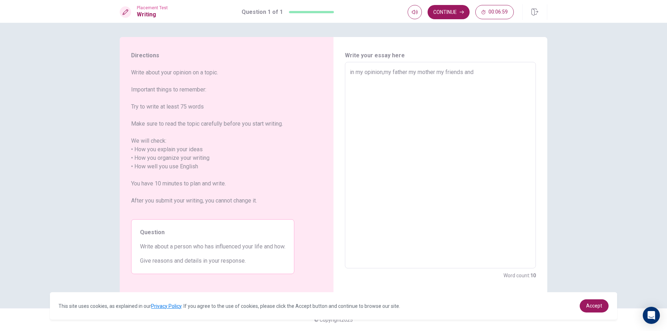
type textarea "x"
type textarea "in my opinion,my father my mother my friends and"
type textarea "x"
type textarea "in my opinion,my father my mother my friends and m"
type textarea "x"
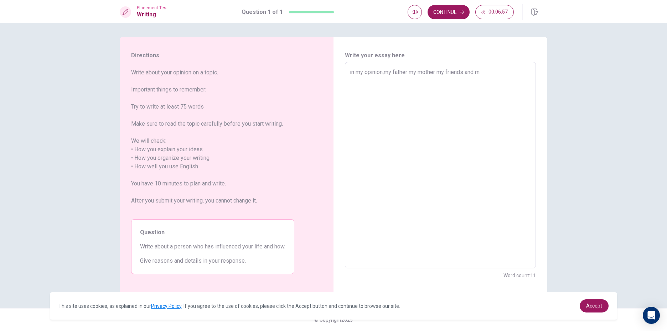
type textarea "in my opinion,my father my mother my friends and my"
type textarea "x"
type textarea "in my opinion,my father my mother my friends and my"
type textarea "x"
type textarea "in my opinion,my father my mother my friends and my f"
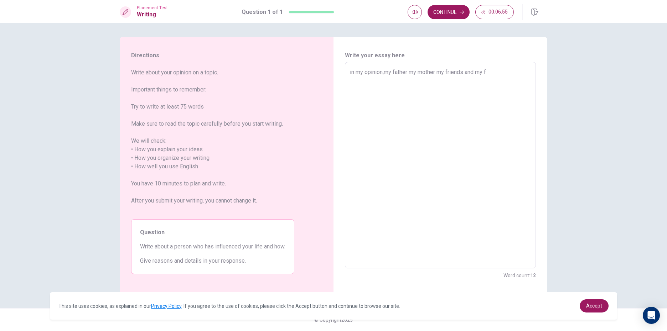
type textarea "x"
type textarea "in my opinion,my father my mother my friends and my fr"
type textarea "x"
type textarea "in my opinion,my father my mother my friends and my fri"
type textarea "x"
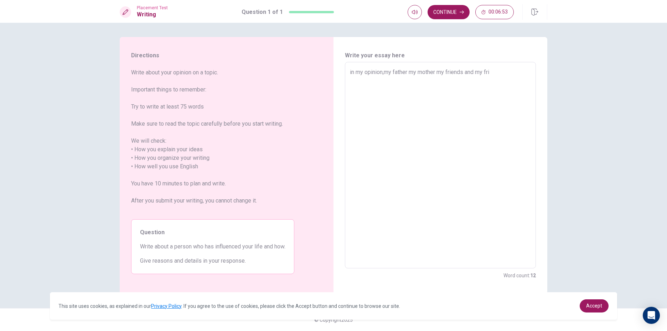
type textarea "in my opinion,my father my mother my friends and my frie"
type textarea "x"
type textarea "in my opinion,my father my mother my friends and my frien"
type textarea "x"
type textarea "in my opinion,my father my mother my friends and my friend"
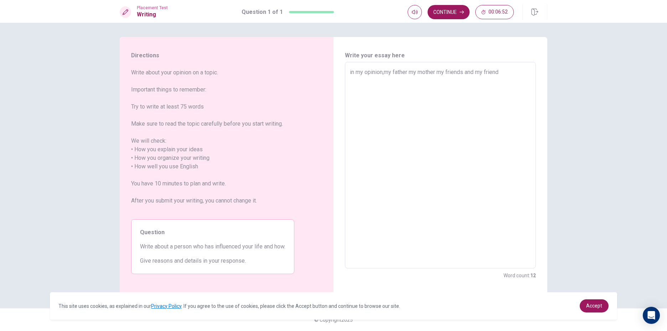
type textarea "x"
type textarea "in my opinion,my father my mother my friends and my friends"
type textarea "x"
type textarea "in my opinion,my father my mother my friends and my friends"
type textarea "x"
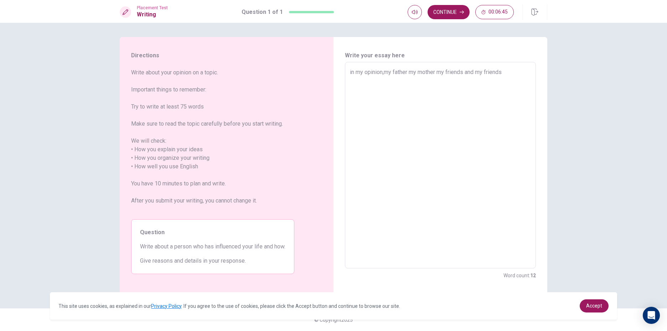
type textarea "in my opinion,my father my mother my friends and my friends a"
type textarea "x"
type textarea "in my opinion,my father my mother my friends and my friends ar"
type textarea "x"
type textarea "in my opinion,my father my mother my friends and my friends are"
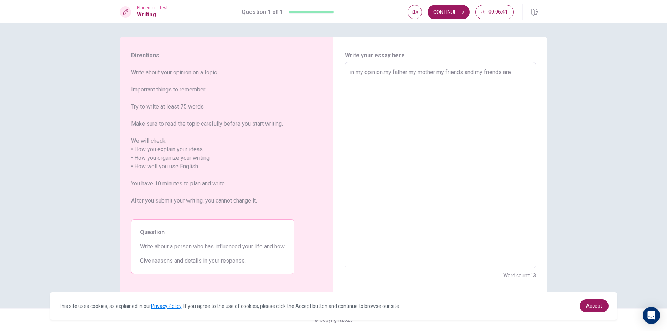
type textarea "x"
type textarea "in my opinion,my father my mother my friends and my friends area"
type textarea "x"
type textarea "in my opinion,my father my mother my friends and my friends areal"
type textarea "x"
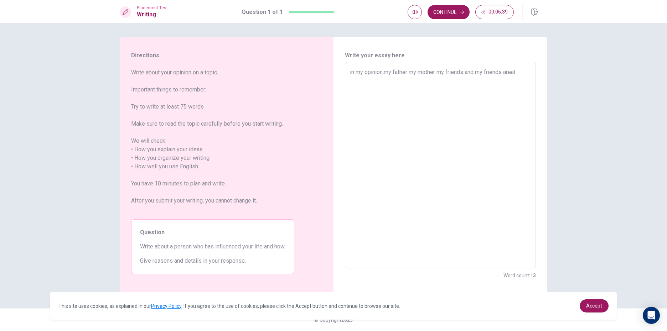
type textarea "in my opinion,my father my mother my friends and my friends areall"
type textarea "x"
type textarea "in my opinion,my father my mother my friends and my friends areal"
type textarea "x"
type textarea "in my opinion,my father my mother my friends and my friends area"
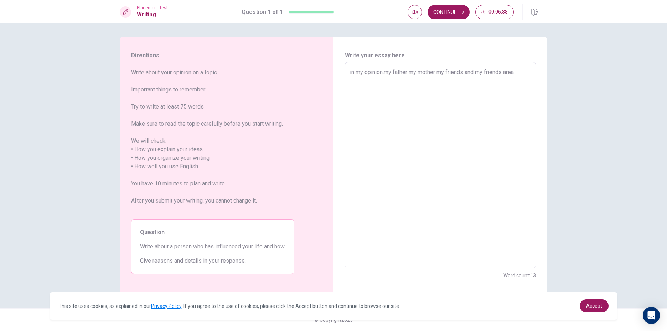
type textarea "x"
type textarea "in my opinion,my father my mother my friends and my friends are"
type textarea "x"
type textarea "in my opinion,my father my mother my friends and my friends are"
type textarea "x"
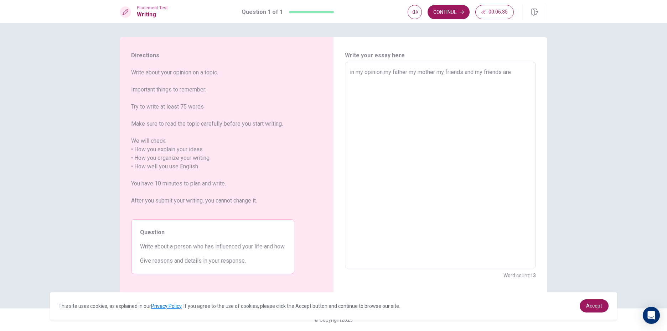
type textarea "in my opinion,my father my mother my friends and my friends are a"
type textarea "x"
type textarea "in my opinion,my father my mother my friends and my friends are al"
type textarea "x"
type textarea "in my opinion,my father my mother my friends and my friends are all"
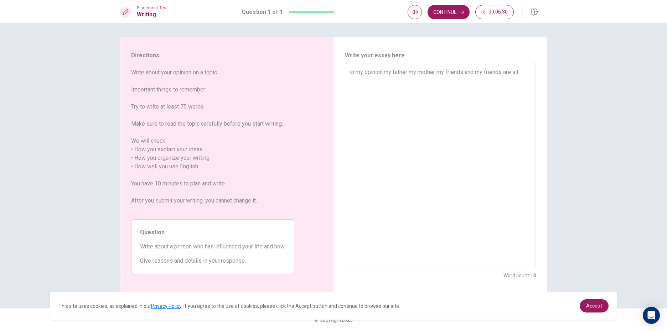
type textarea "x"
type textarea "in my opinion,my father my mother my friends and my friends are all"
type textarea "x"
type textarea "in my opinion,my father my mother my friends and my friends are all i"
type textarea "x"
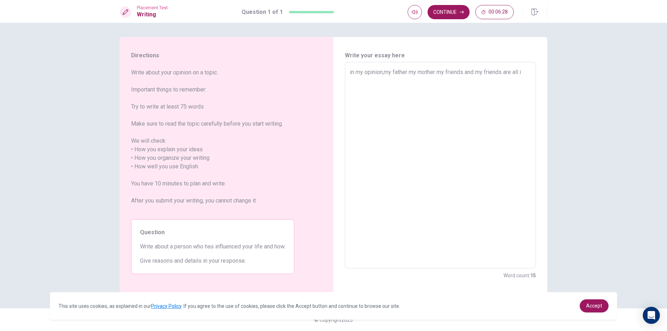
type textarea "in my opinion,my father my mother my friends and my friends are all in"
type textarea "x"
type textarea "in my opinion,my father my mother my friends and my friends are all inf"
type textarea "x"
type textarea "in my opinion,my father my mother my friends and my friends are all infl"
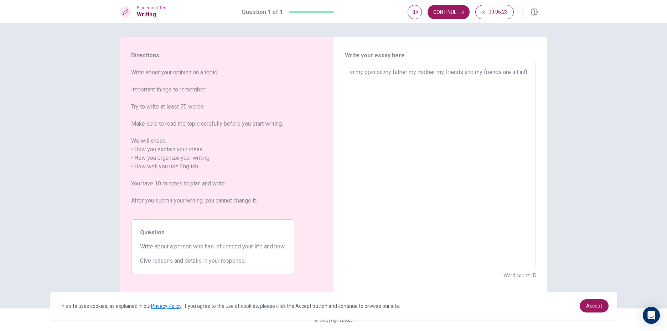
type textarea "x"
type textarea "in my opinion,my father my mother my friends and my friends are all influ"
type textarea "x"
type textarea "in my opinion,my father my mother my friends and my friends are all influe"
type textarea "x"
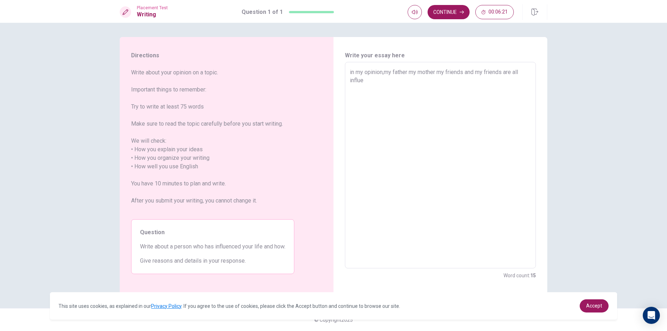
type textarea "in my opinion,my father my mother my friends and my friends are all influen"
type textarea "x"
type textarea "in my opinion,my father my mother my friends and my friends are all influenc"
type textarea "x"
type textarea "in my opinion,my father my mother my friends and my friends are all influence"
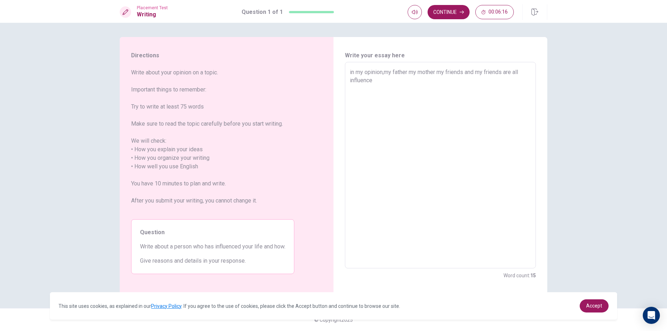
type textarea "x"
type textarea "in my opinion,my father my mother my friends and my friends are all influencee"
type textarea "x"
type textarea "in my opinion,my father my mother my friends and my friends are all influenceed"
type textarea "x"
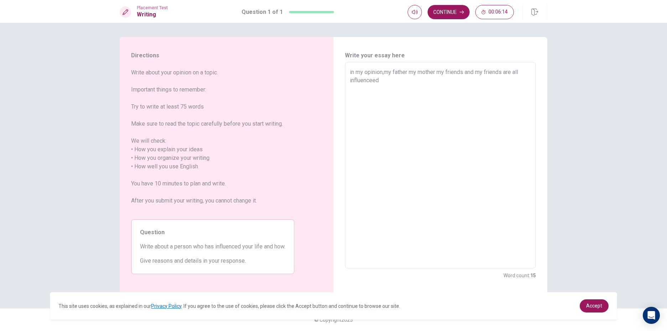
type textarea "in my opinion,my father my mother my friends and my friends are all influenceed"
type textarea "x"
type textarea "in my opinion,my father my mother my friends and my friends are all influenceed…"
type textarea "x"
type textarea "in my opinion,my father my mother my friends and my friends are all influenceed…"
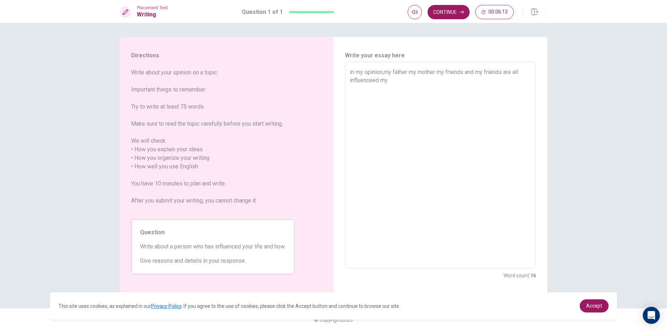
type textarea "x"
type textarea "in my opinion,my father my mother my friends and my friends are all influenceed…"
type textarea "x"
type textarea "in my opinion,my father my mother my friends and my friends are all influenceed…"
type textarea "x"
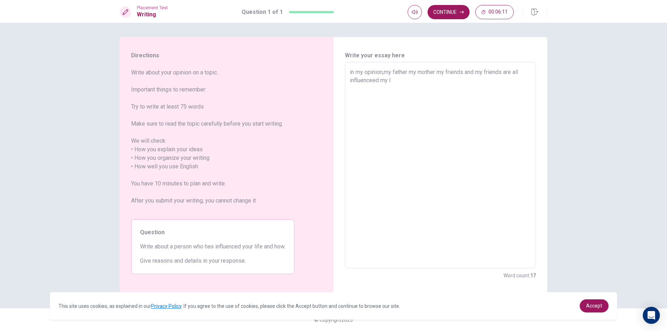
type textarea "in my opinion,my father my mother my friends and my friends are all influenceed…"
type textarea "x"
type textarea "in my opinion,my father my mother my friends and my friends are all influenceed…"
type textarea "x"
type textarea "in my opinion,my father my mother my friends and my friends are all influenceed…"
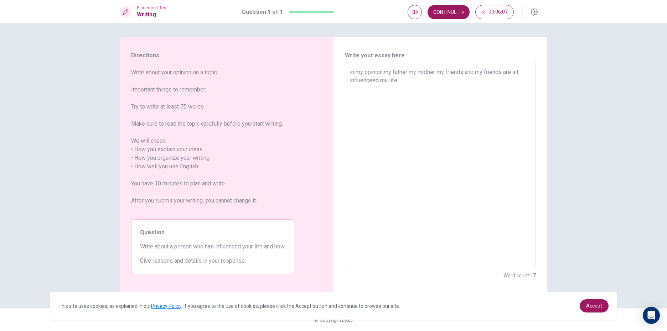
type textarea "x"
type textarea "in my opinion,my father my mother my friends and my friends are all influenceed…"
type textarea "x"
type textarea "in my opinion,my father my mother my friends and my friends are all influenceed…"
type textarea "x"
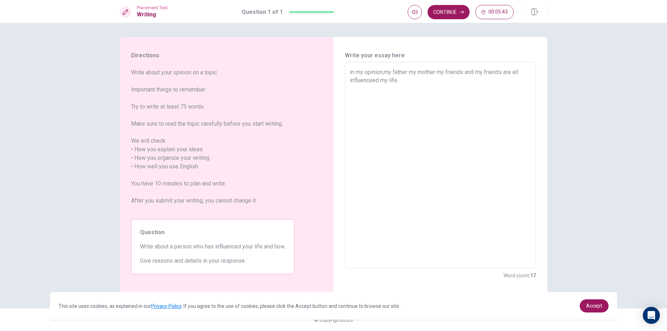
type textarea "in my opinion,my father my mother my friends and my friends are all influenceed…"
type textarea "x"
type textarea "in my opinion,my father my mother my friends and my friends are all influenceed…"
drag, startPoint x: 402, startPoint y: 87, endPoint x: 409, endPoint y: 87, distance: 6.8
click at [403, 87] on textarea "in my opinion,my father my mother my friends and my friends are all influenceed…" at bounding box center [440, 165] width 181 height 195
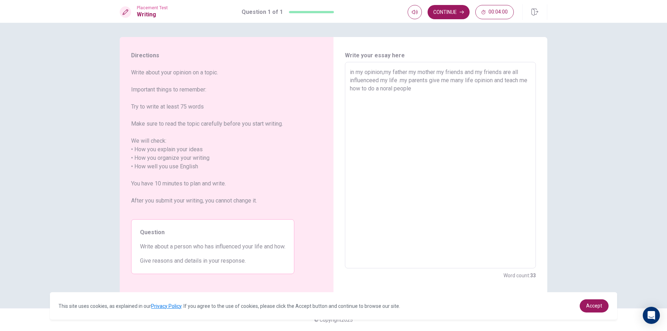
click at [404, 88] on textarea "in my opinion,my father my mother my friends and my friends are all influenceed…" at bounding box center [440, 165] width 181 height 195
click at [446, 91] on textarea "in my opinion,my father my mother my friends and my friends are all influenceed…" at bounding box center [440, 165] width 181 height 195
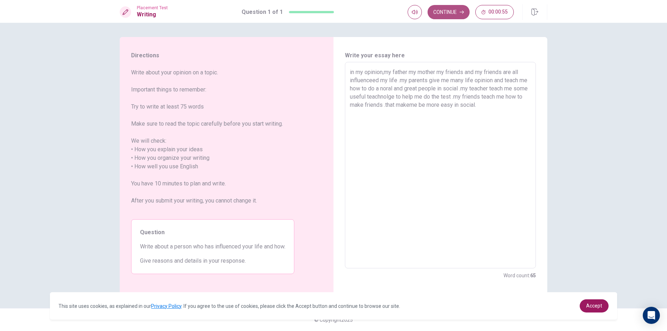
click at [443, 10] on button "Continue" at bounding box center [449, 12] width 42 height 14
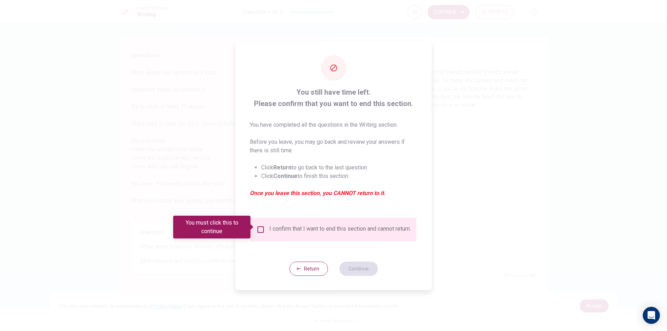
click at [263, 232] on div "I confirm that I want to end this section and cannot return." at bounding box center [334, 230] width 154 height 9
drag, startPoint x: 258, startPoint y: 228, endPoint x: 263, endPoint y: 233, distance: 7.1
click at [260, 231] on input "You must click this to continue" at bounding box center [261, 230] width 9 height 9
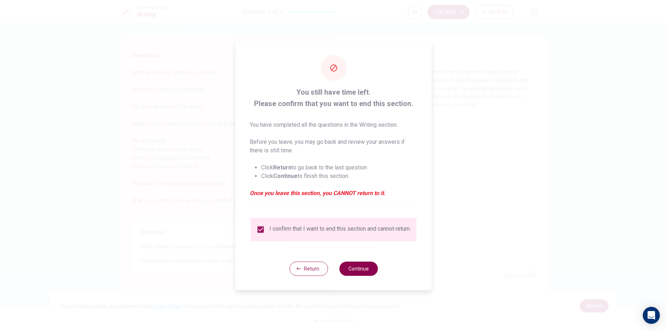
click at [366, 274] on button "Continue" at bounding box center [358, 269] width 38 height 14
